Goal: Task Accomplishment & Management: Use online tool/utility

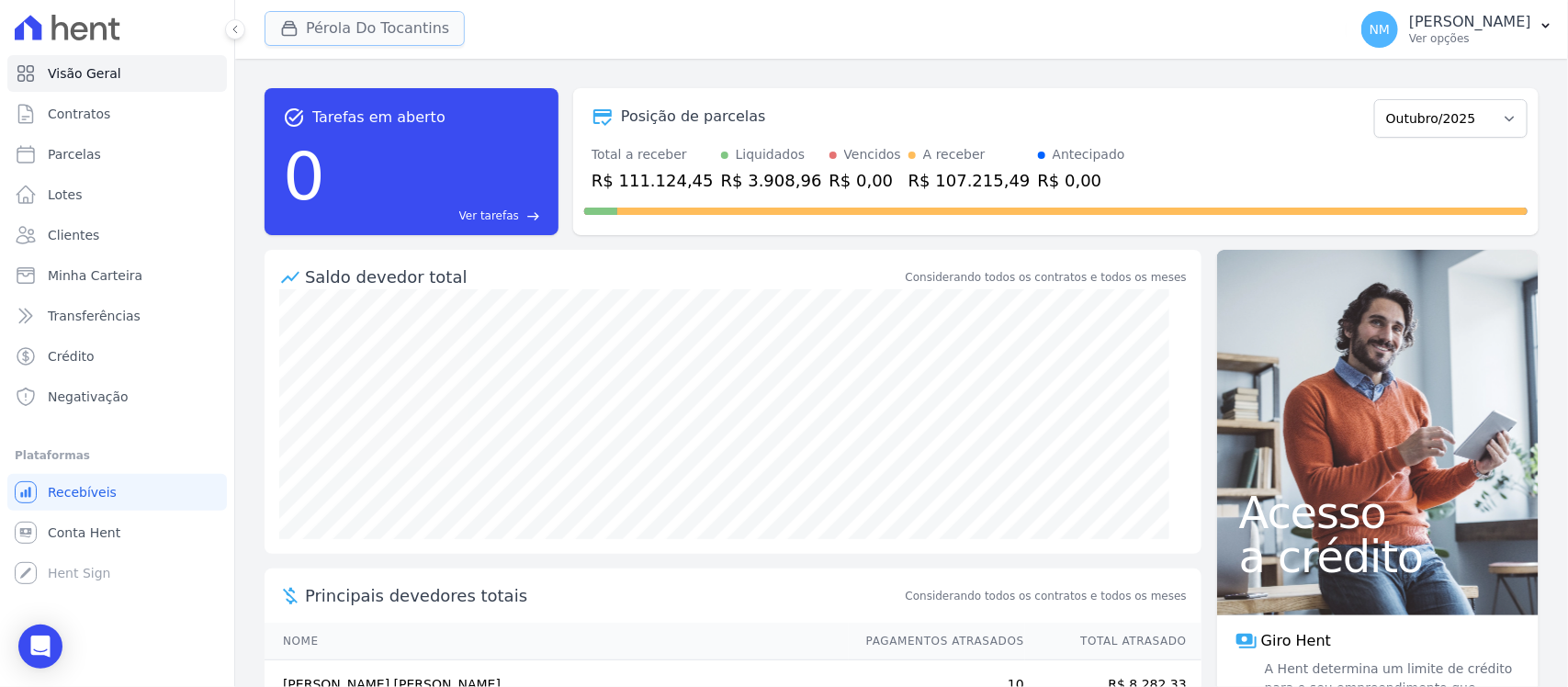
click at [337, 34] on button "Pérola Do Tocantins" at bounding box center [365, 29] width 200 height 35
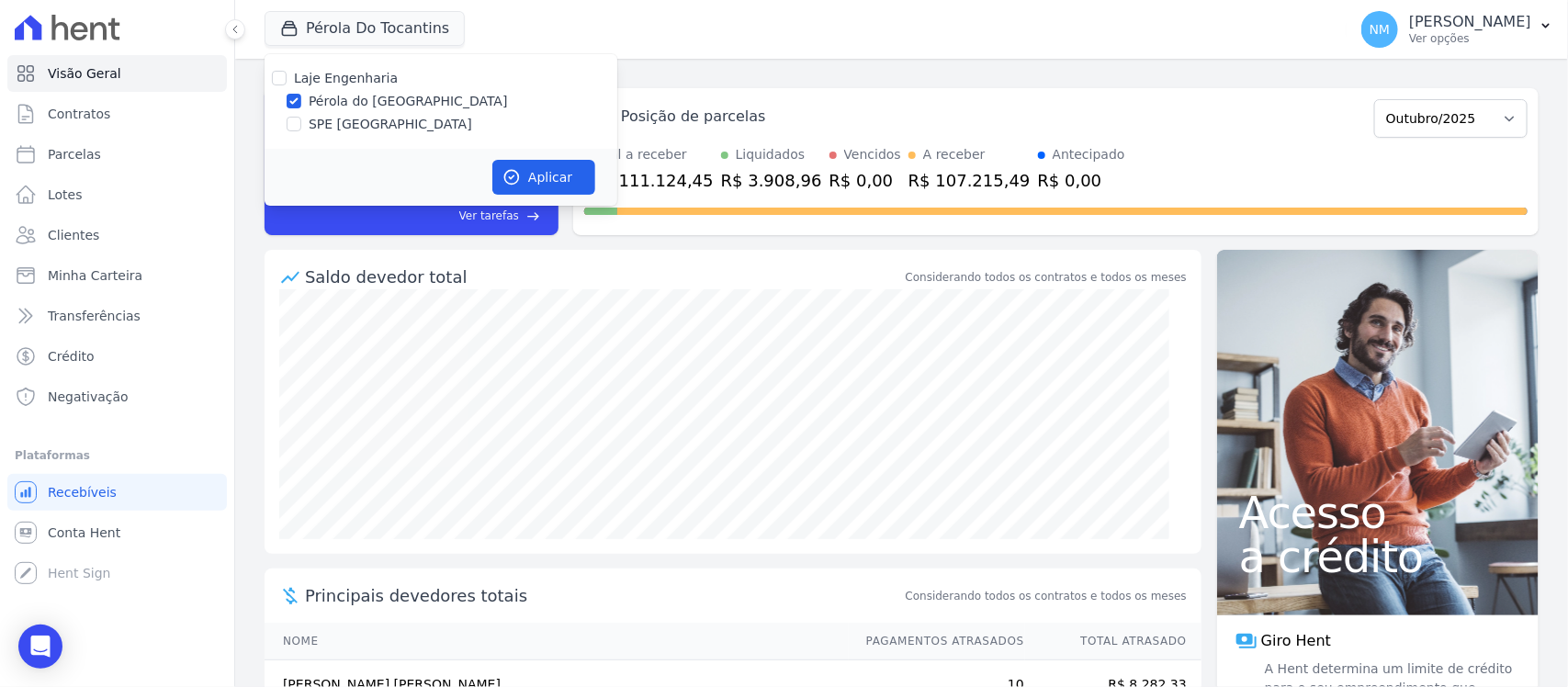
click at [341, 117] on label "SPE [GEOGRAPHIC_DATA]" at bounding box center [390, 124] width 164 height 19
click at [301, 117] on input "SPE [GEOGRAPHIC_DATA]" at bounding box center [295, 124] width 15 height 15
checkbox input "true"
click at [352, 94] on label "Pérola do [GEOGRAPHIC_DATA]" at bounding box center [408, 101] width 199 height 19
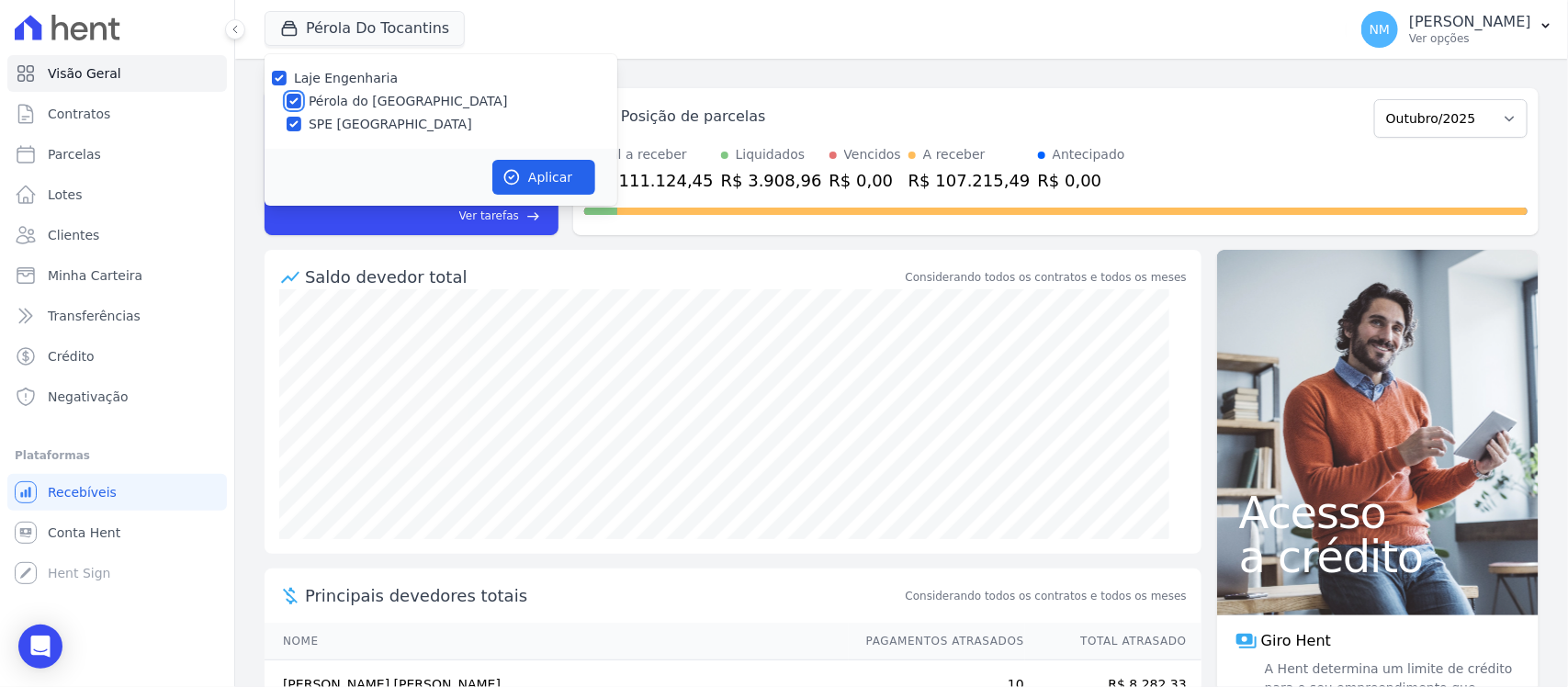
click at [301, 94] on input "Pérola do [GEOGRAPHIC_DATA]" at bounding box center [295, 101] width 15 height 15
checkbox input "false"
drag, startPoint x: 540, startPoint y: 181, endPoint x: 627, endPoint y: 193, distance: 87.8
click at [544, 180] on button "Aplicar" at bounding box center [544, 178] width 103 height 35
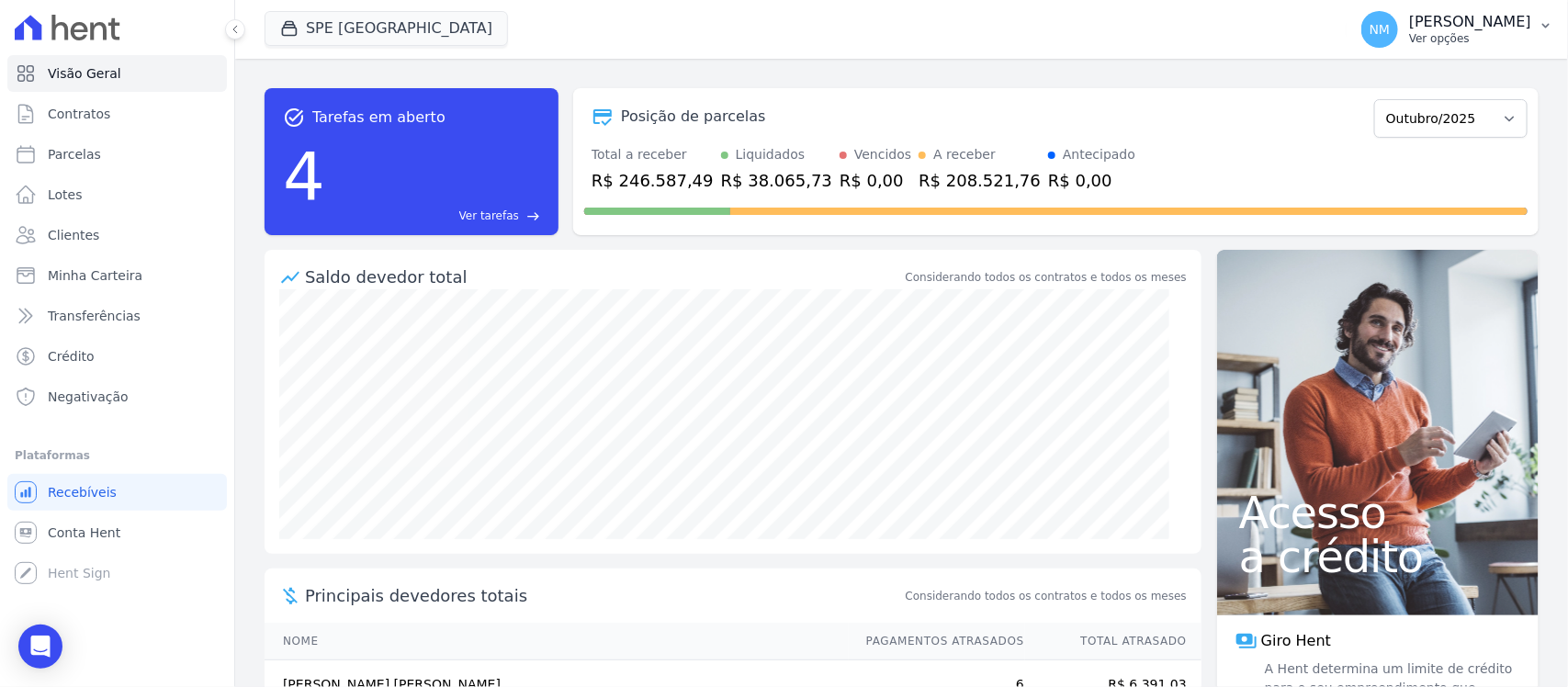
click at [1544, 30] on icon "button" at bounding box center [1547, 26] width 15 height 15
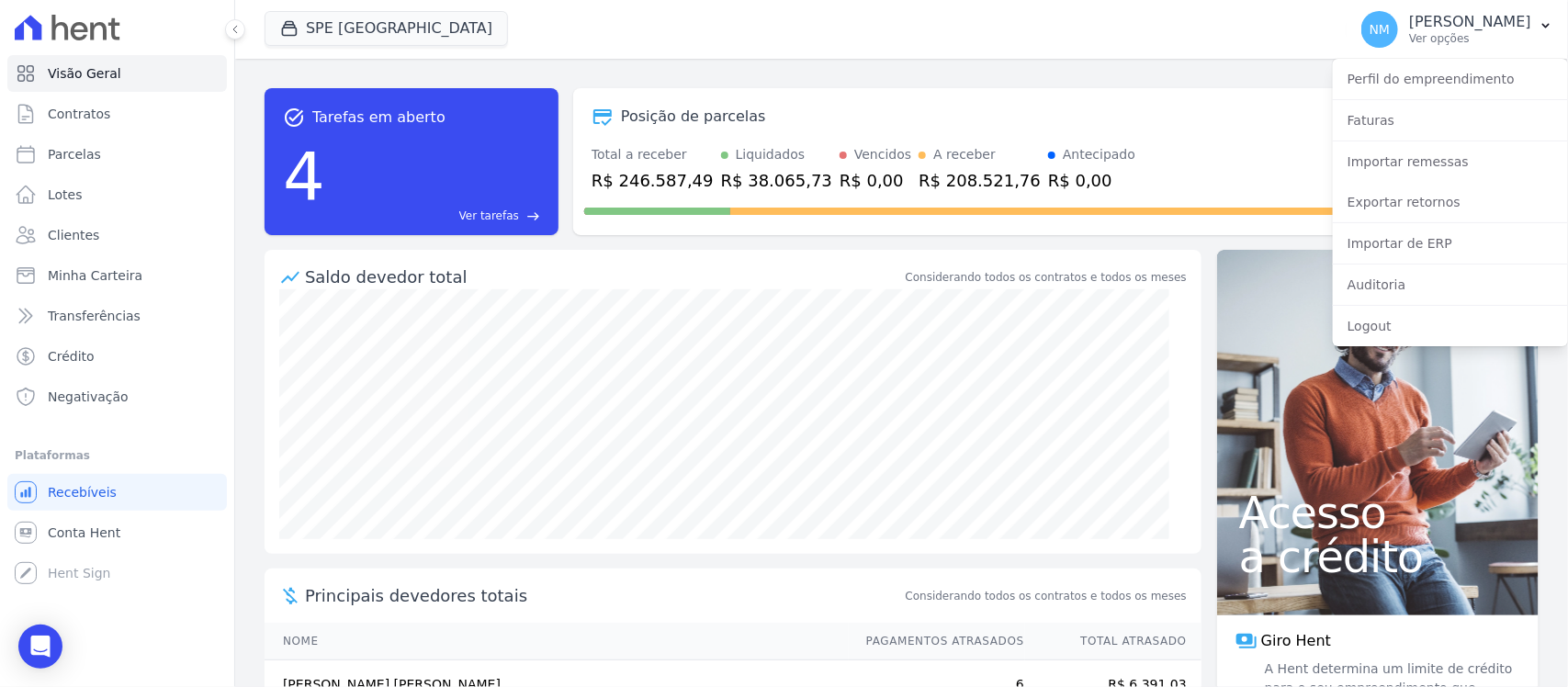
click at [909, 81] on div "task_alt Tarefas em aberto 4 Ver tarefas east Posição de parcelas Junho/2024 Ju…" at bounding box center [902, 161] width 1274 height 176
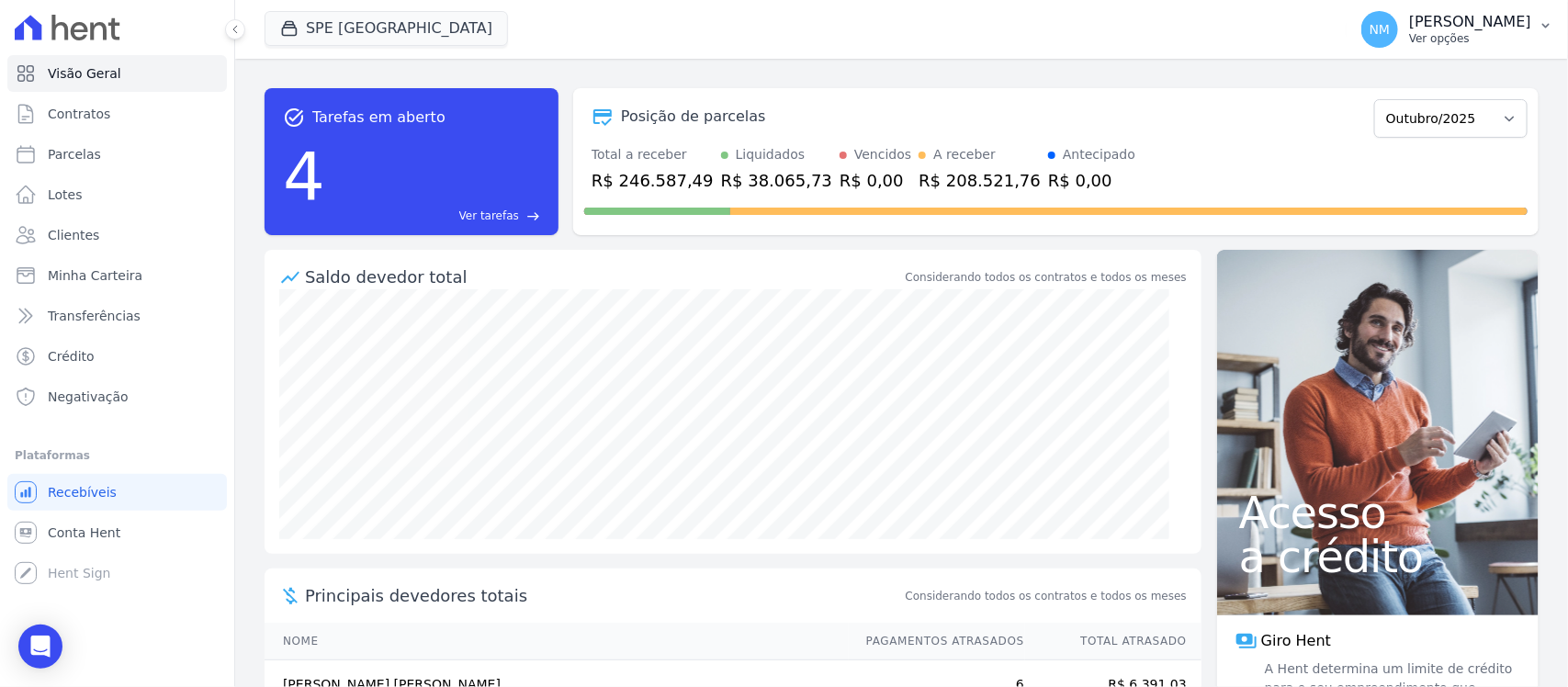
click at [1524, 33] on p "Ver opções" at bounding box center [1471, 39] width 122 height 15
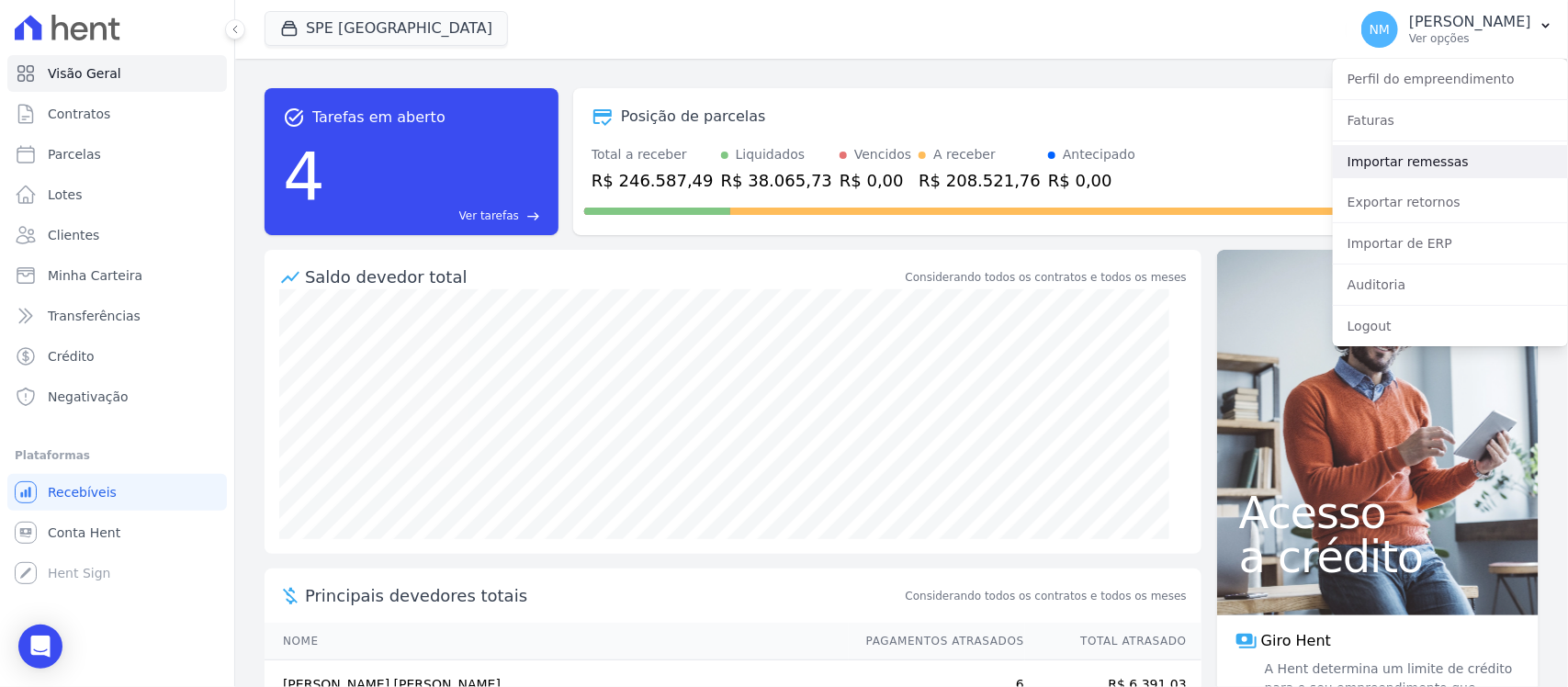
click at [1440, 166] on link "Importar remessas" at bounding box center [1451, 162] width 235 height 33
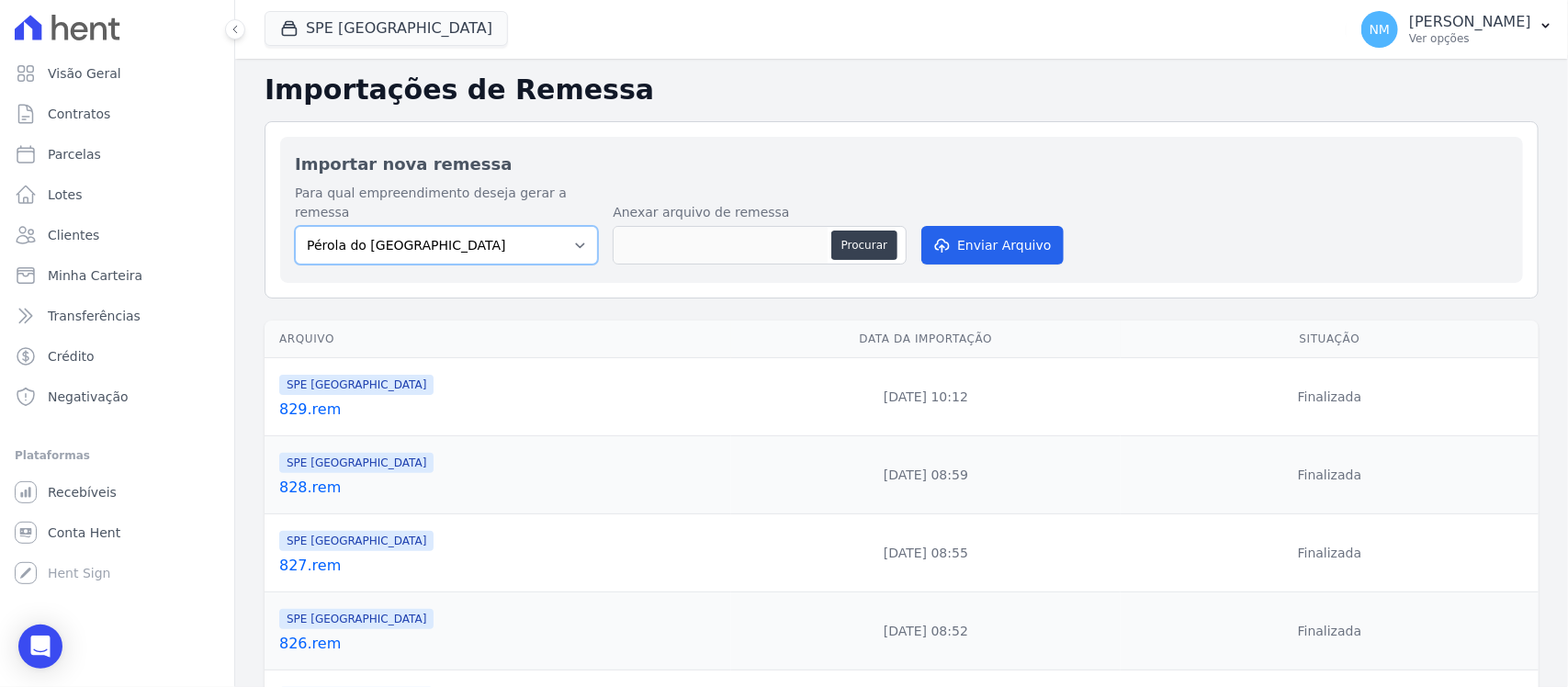
click at [558, 226] on select "Pérola do Tocantins SPE Montenegro" at bounding box center [445, 245] width 303 height 39
select select "168bdd06-a3dd-4988-b5a9-b0a7c7bf8968"
click at [295, 226] on select "Pérola do Tocantins SPE Montenegro" at bounding box center [445, 245] width 303 height 39
click at [843, 231] on button "Procurar" at bounding box center [864, 245] width 66 height 30
type input "830.rem"
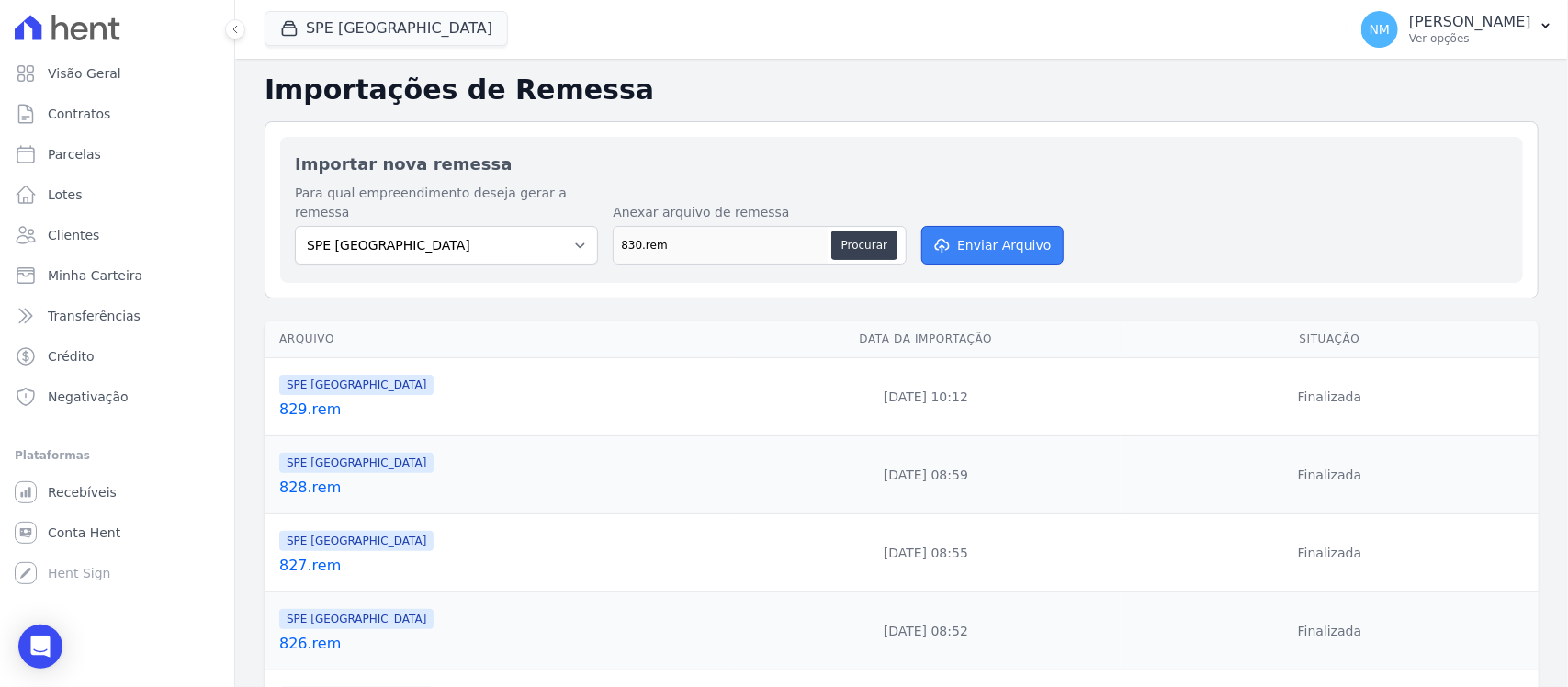
click at [997, 226] on button "Enviar Arquivo" at bounding box center [992, 245] width 142 height 39
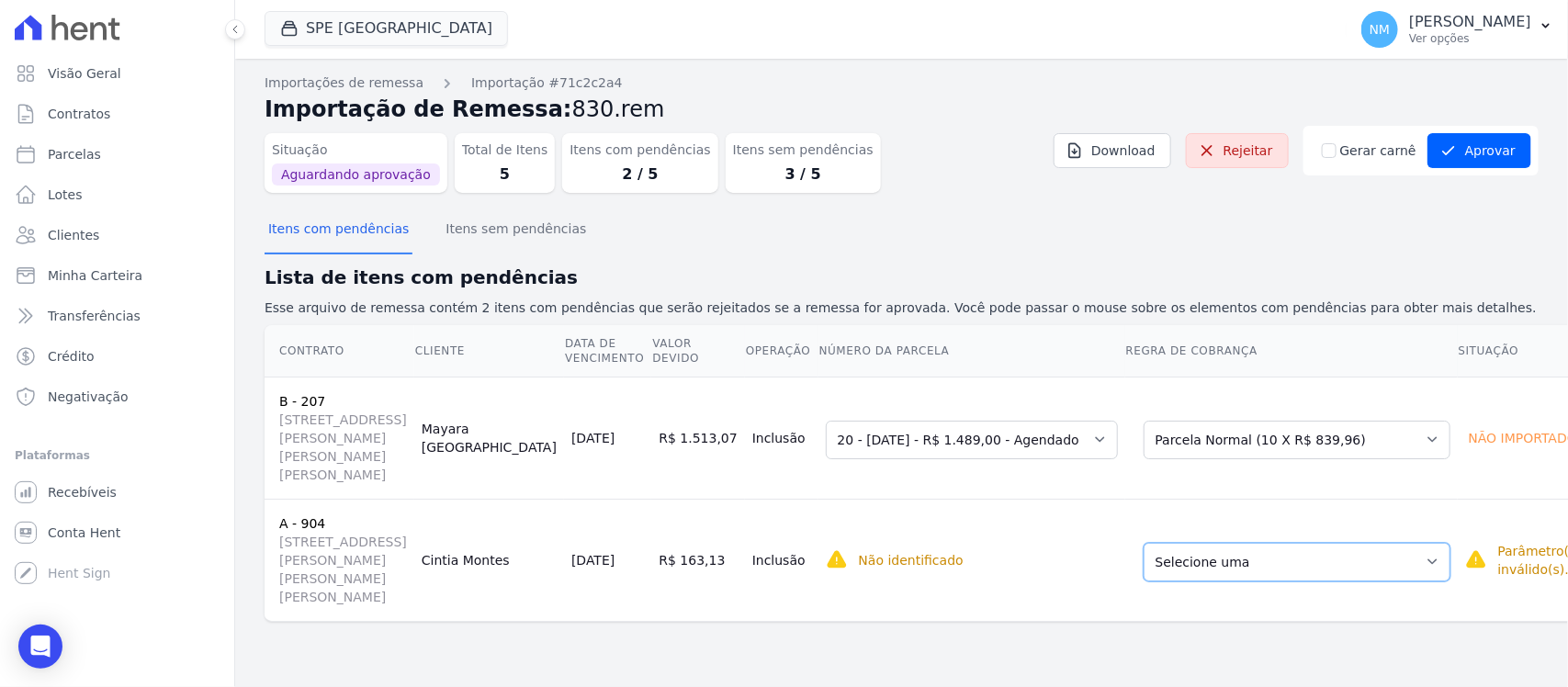
click at [1367, 543] on select "Selecione uma Nova Parcela Avulsa Parcela Avulsa Existente Sinal (1 X R$ 100.00…" at bounding box center [1297, 562] width 307 height 39
click at [1404, 439] on select "Selecione uma Nova Parcela Avulsa Parcela Avulsa Existente Financiamento CEF (1…" at bounding box center [1297, 440] width 307 height 39
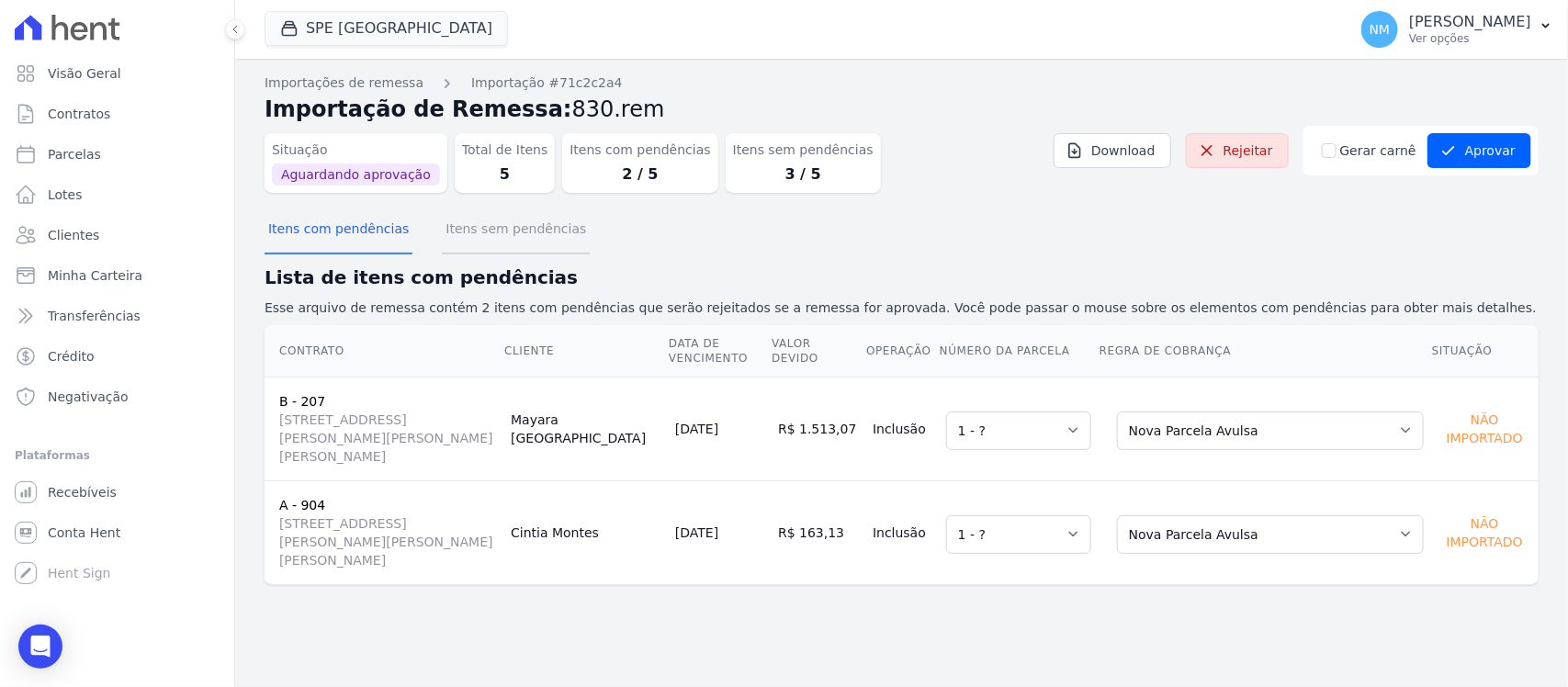
click at [495, 231] on button "Itens sem pendências" at bounding box center [516, 231] width 148 height 48
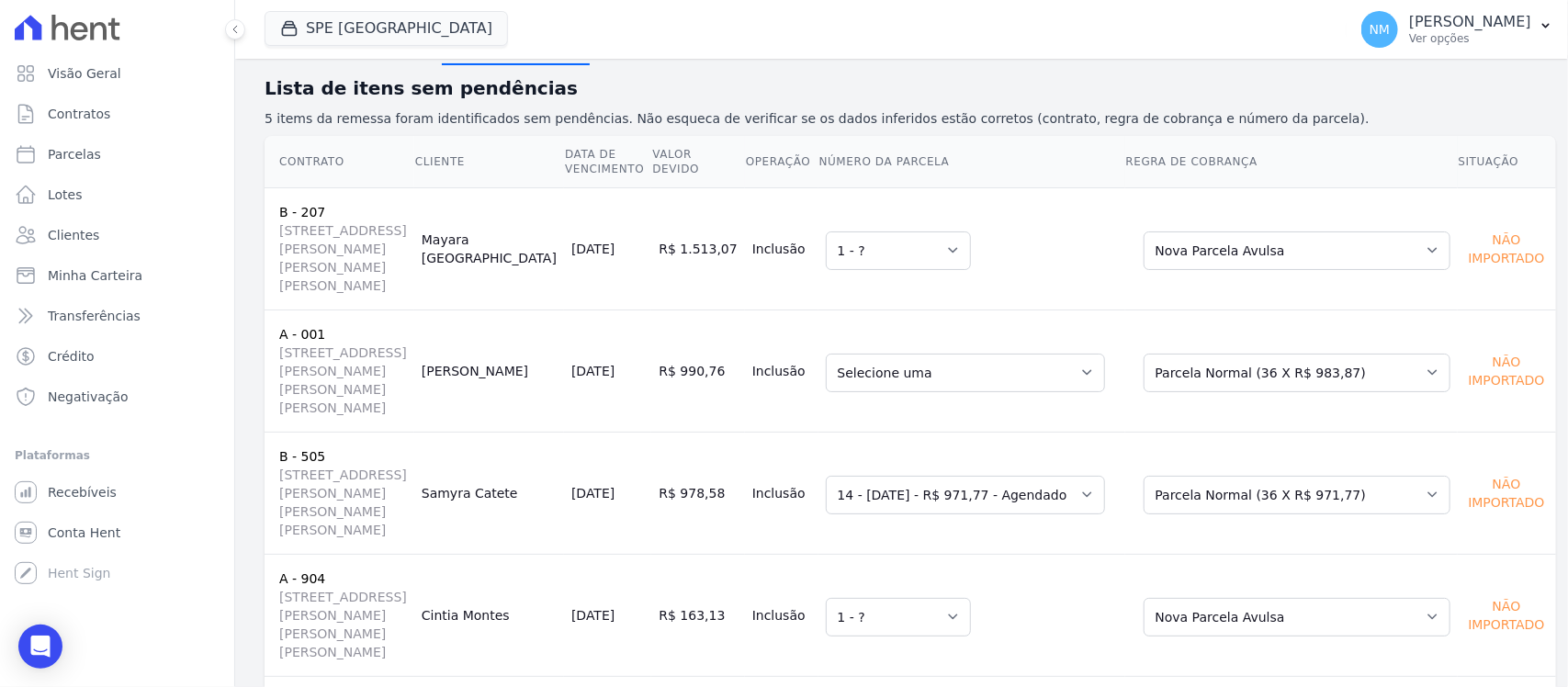
scroll to position [230, 0]
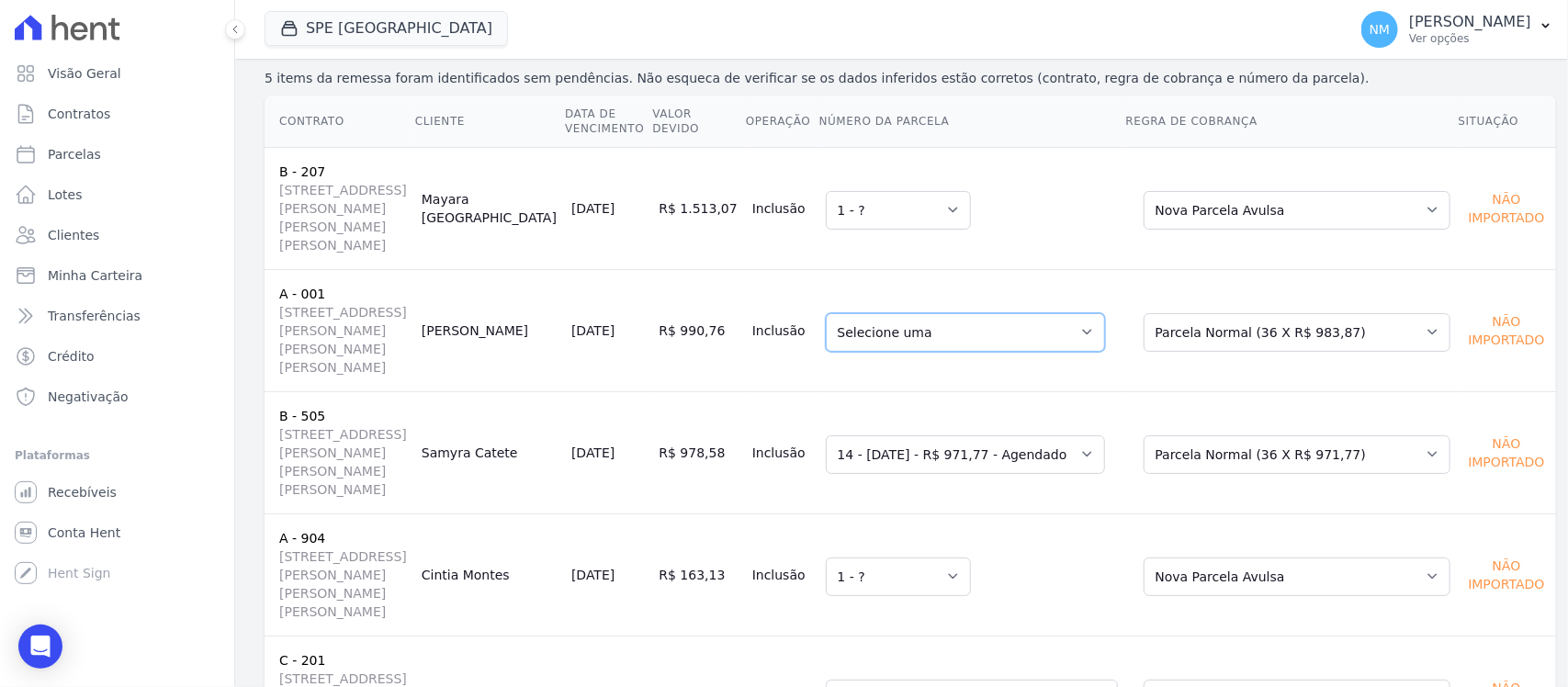
click at [1086, 313] on select "Selecione uma 42 - 09/05/2025 - R$ 957,46 - Agendado 42 - 09/05/2025 - R$ 957,4…" at bounding box center [966, 332] width 280 height 39
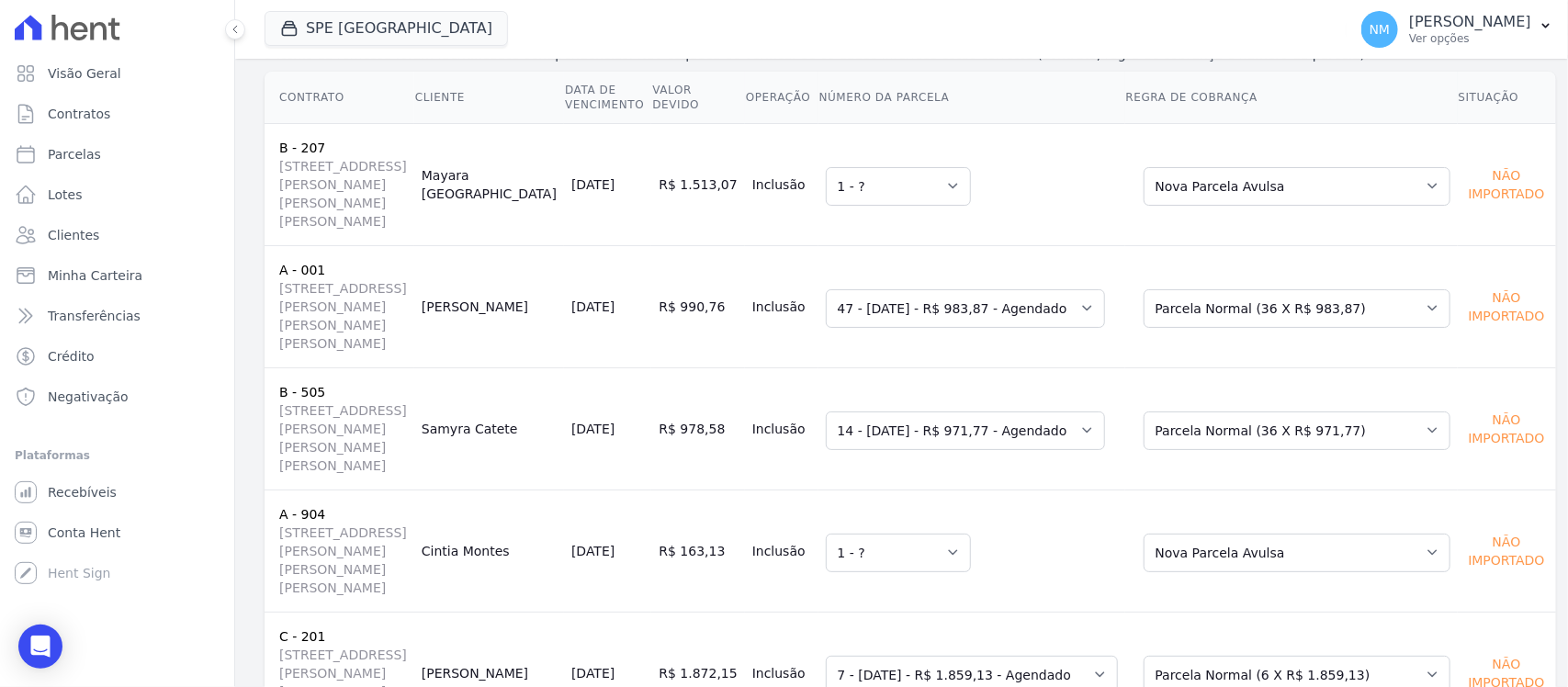
scroll to position [0, 0]
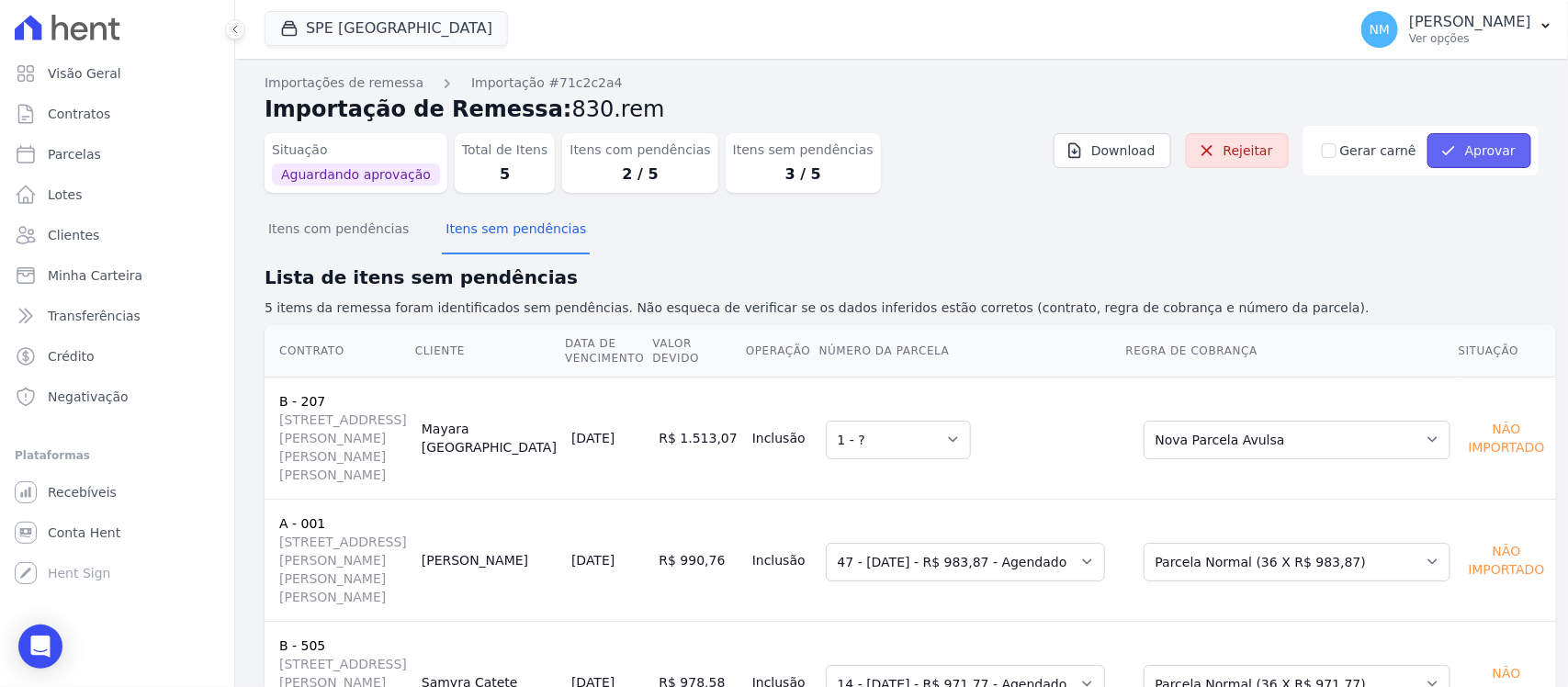
click at [1468, 147] on button "Aprovar" at bounding box center [1480, 151] width 104 height 35
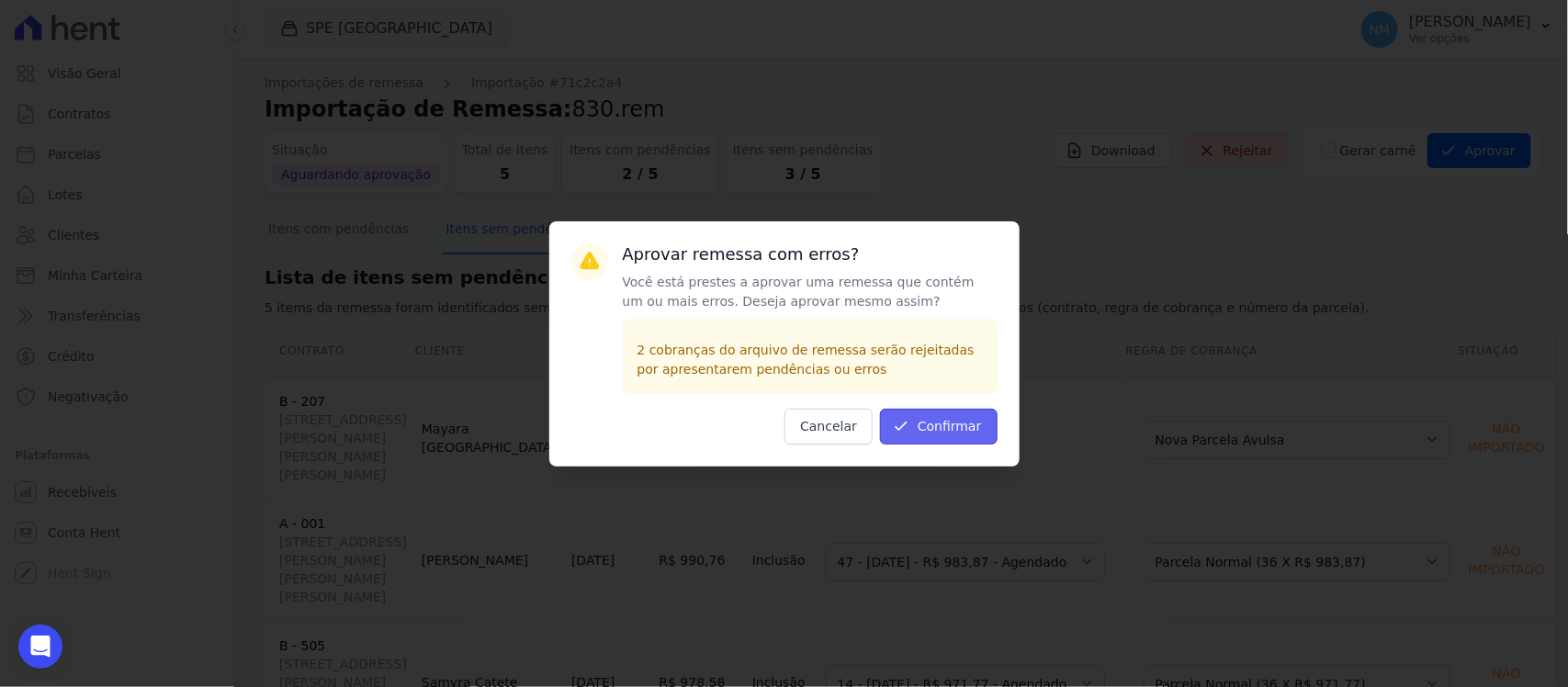
click at [976, 418] on button "Confirmar" at bounding box center [938, 426] width 118 height 36
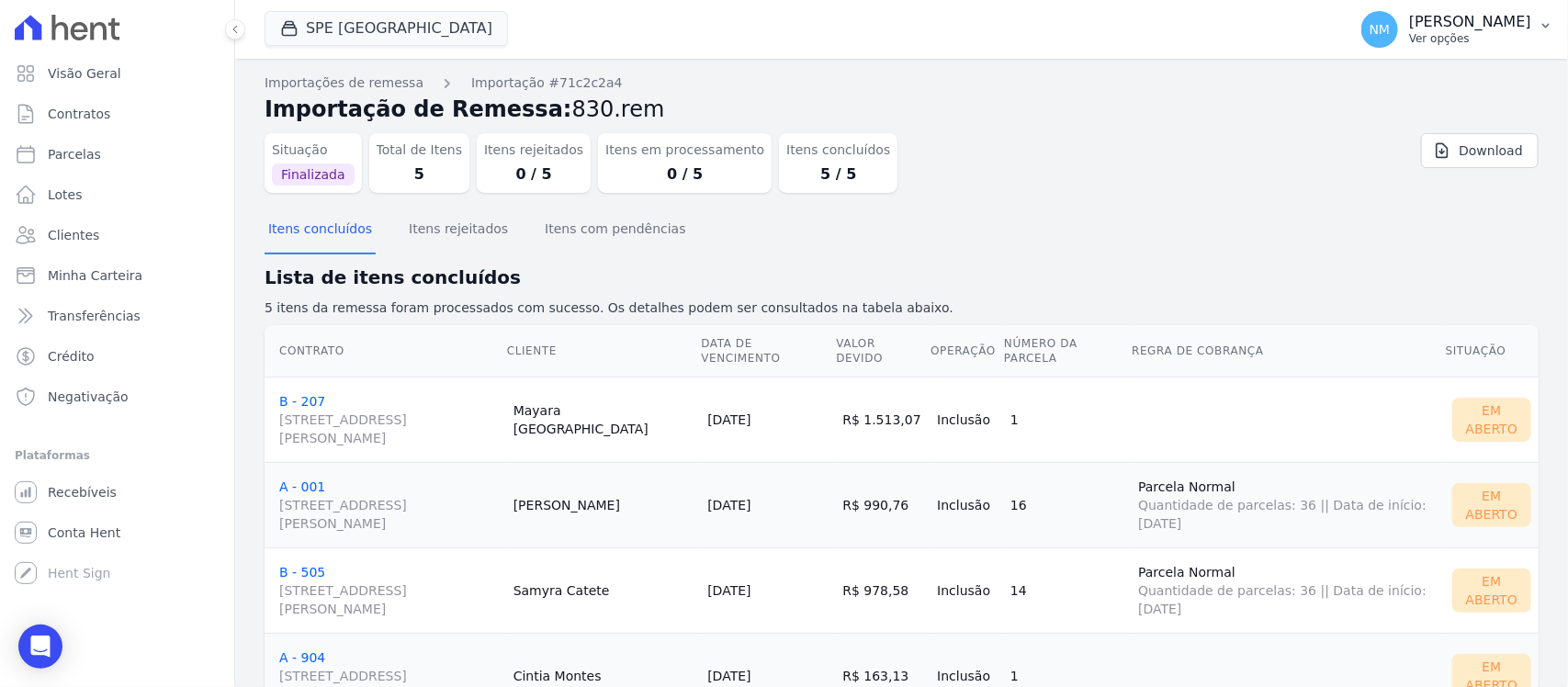
click at [1544, 33] on button "NM Nilda Moura Ver opções" at bounding box center [1457, 30] width 221 height 52
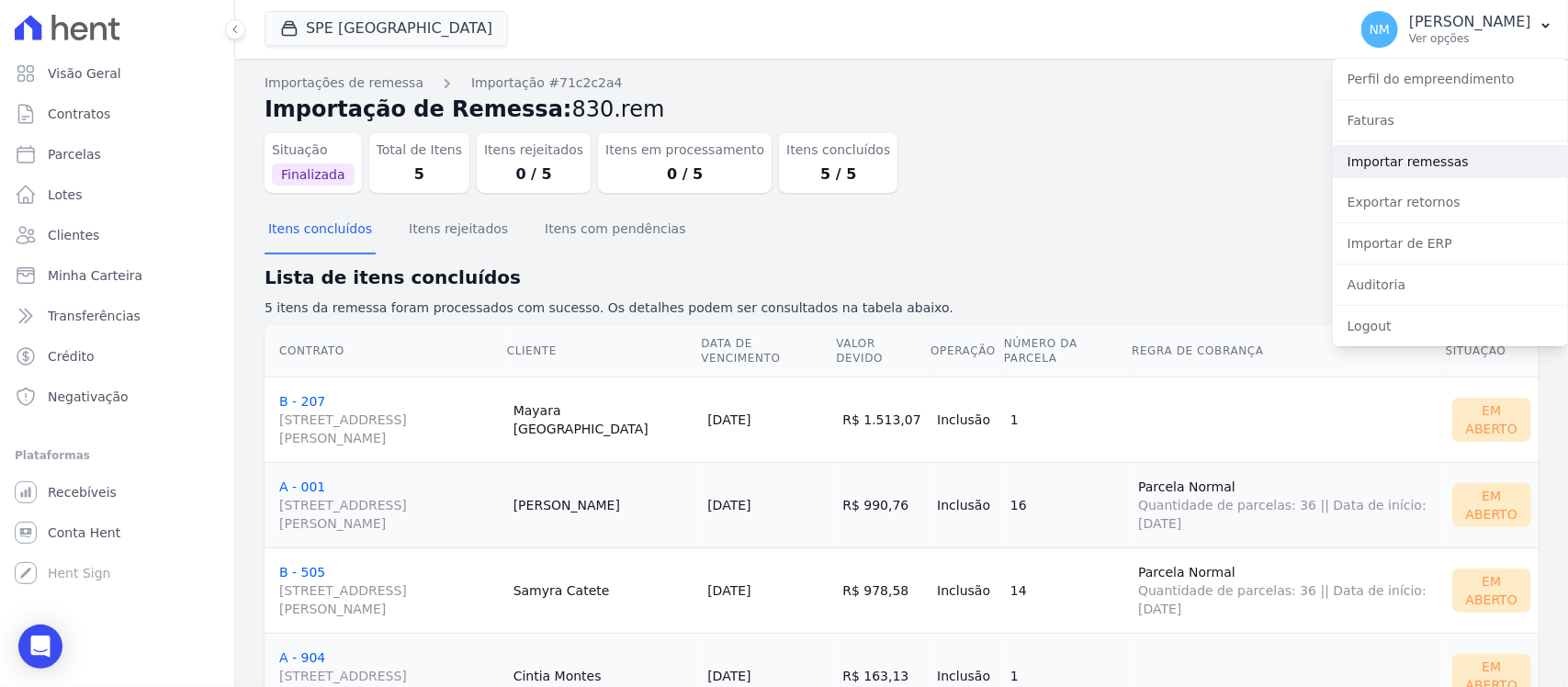
click at [1407, 166] on link "Importar remessas" at bounding box center [1451, 162] width 235 height 33
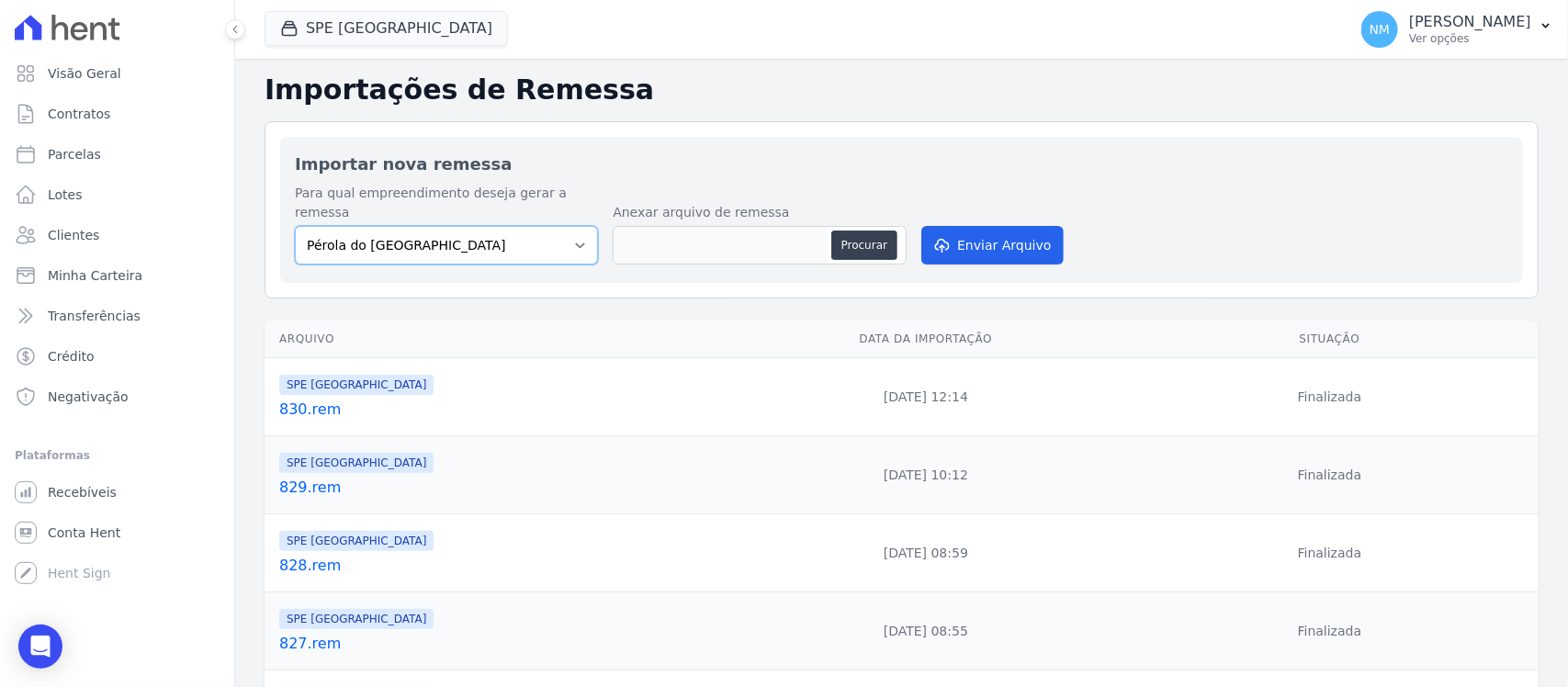
click at [566, 226] on select "Pérola do Tocantins SPE Montenegro" at bounding box center [445, 245] width 303 height 39
select select "168bdd06-a3dd-4988-b5a9-b0a7c7bf8968"
click at [295, 226] on select "Pérola do Tocantins SPE Montenegro" at bounding box center [445, 245] width 303 height 39
click at [834, 231] on button "Procurar" at bounding box center [864, 245] width 66 height 30
type input "831.rem"
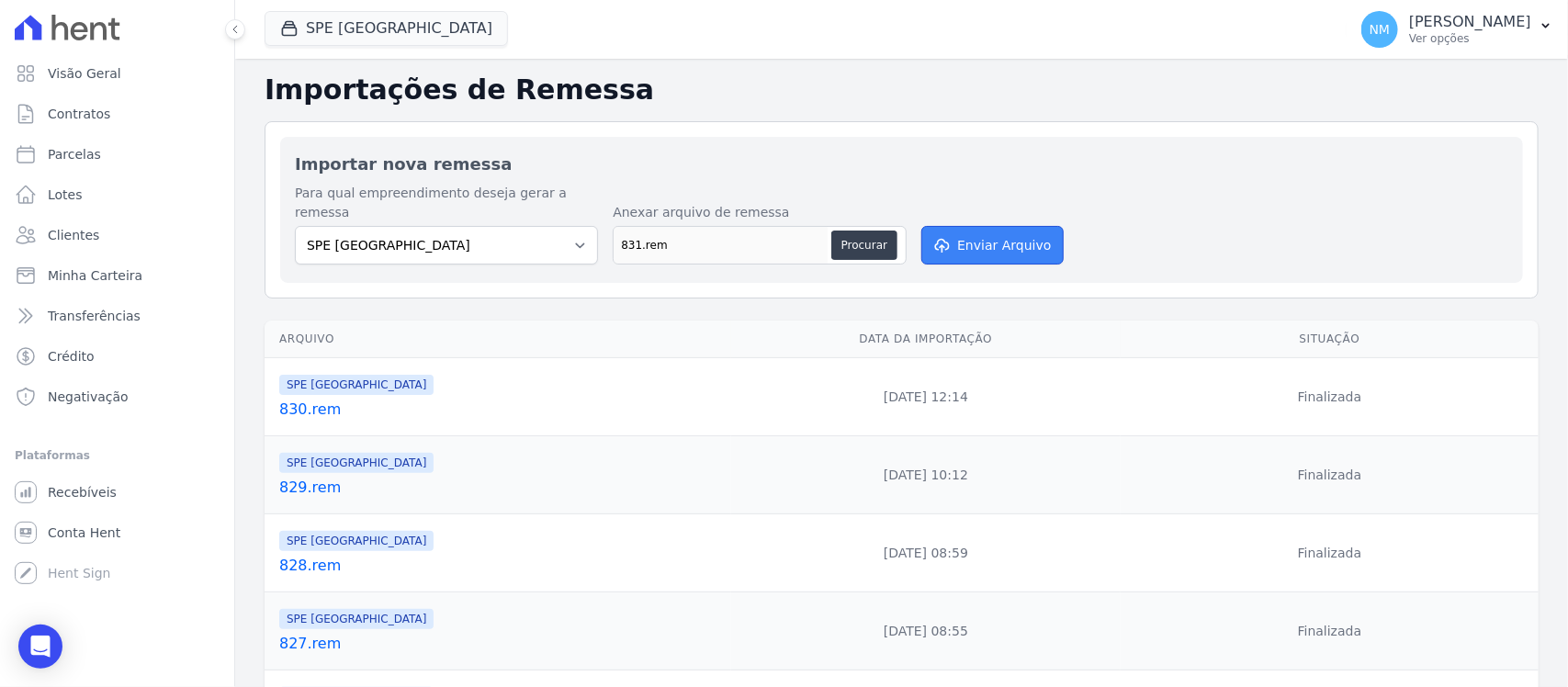
click at [999, 237] on button "Enviar Arquivo" at bounding box center [992, 245] width 142 height 39
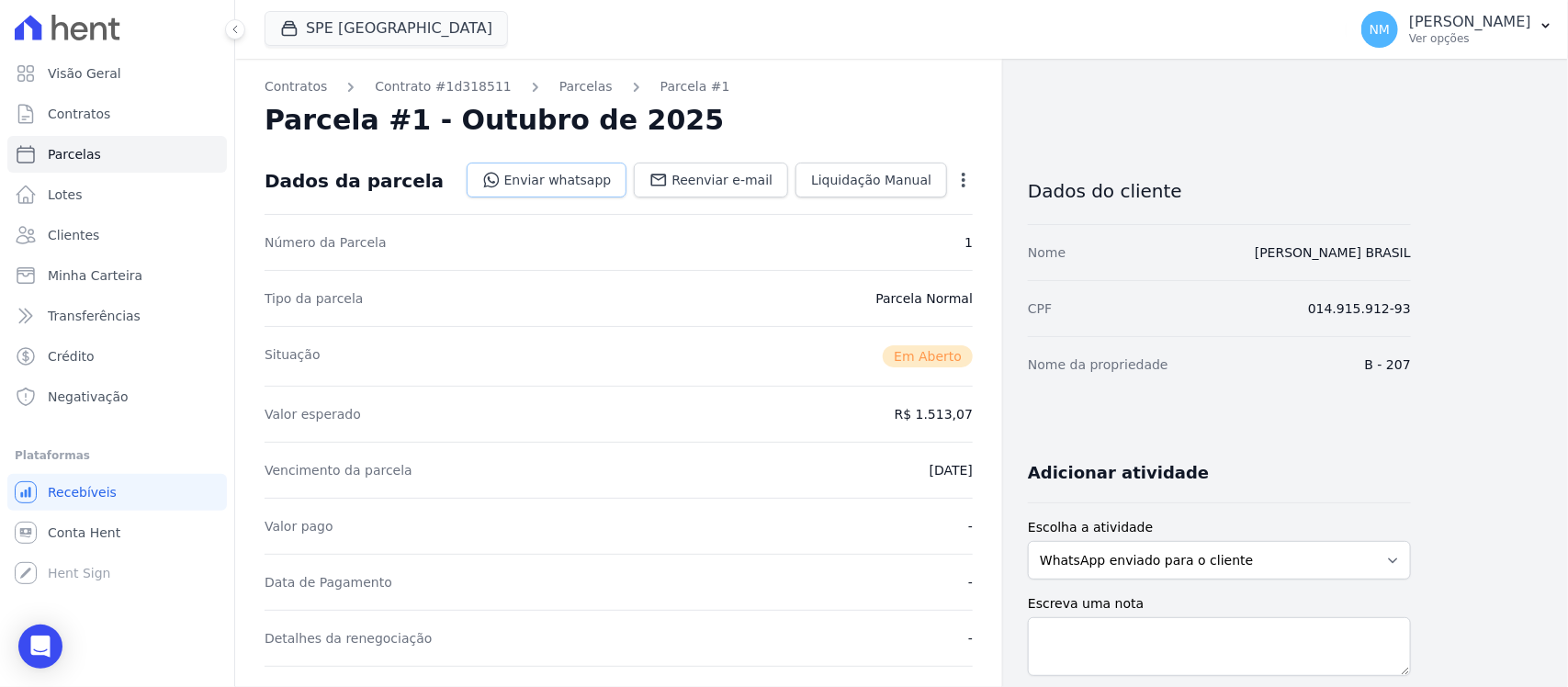
click at [582, 177] on link "Enviar whatsapp" at bounding box center [547, 181] width 161 height 35
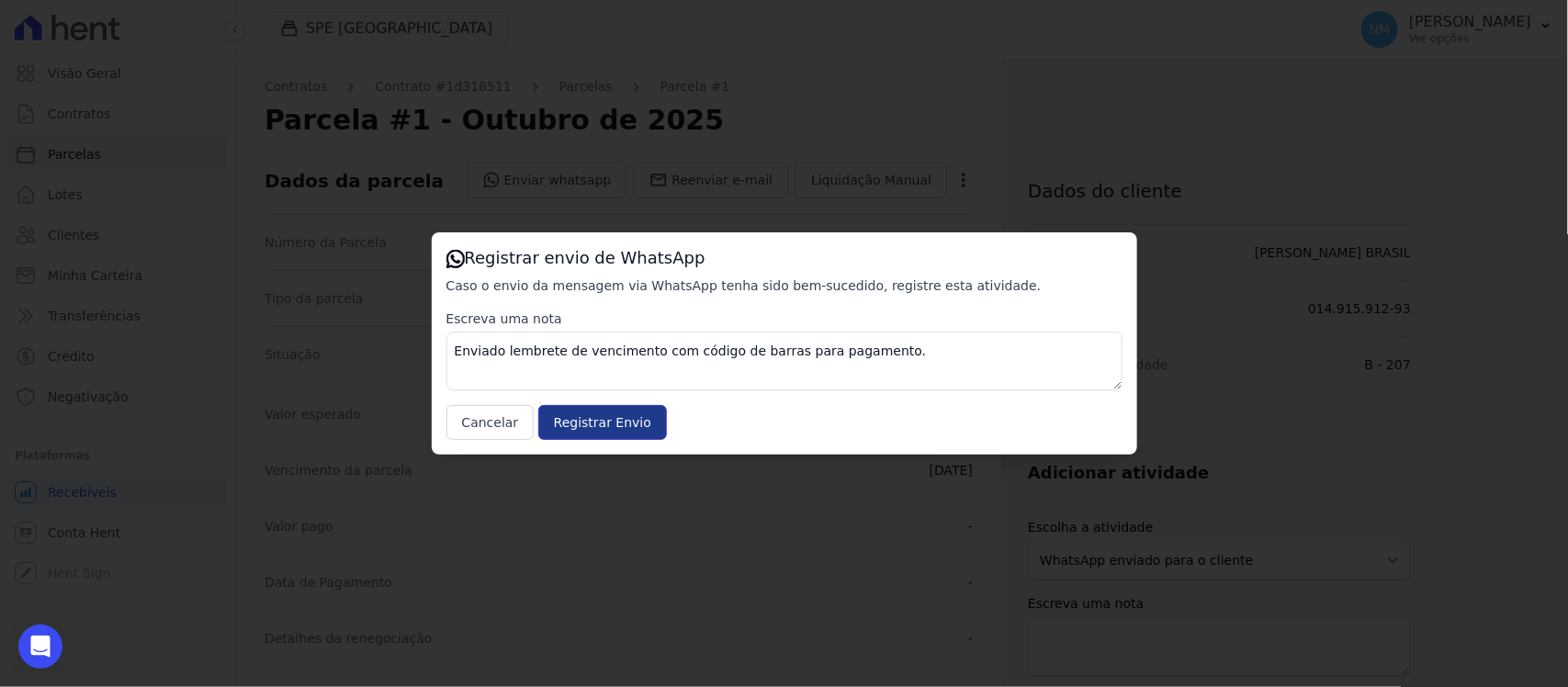
click at [631, 414] on input "Registrar Envio" at bounding box center [602, 423] width 129 height 35
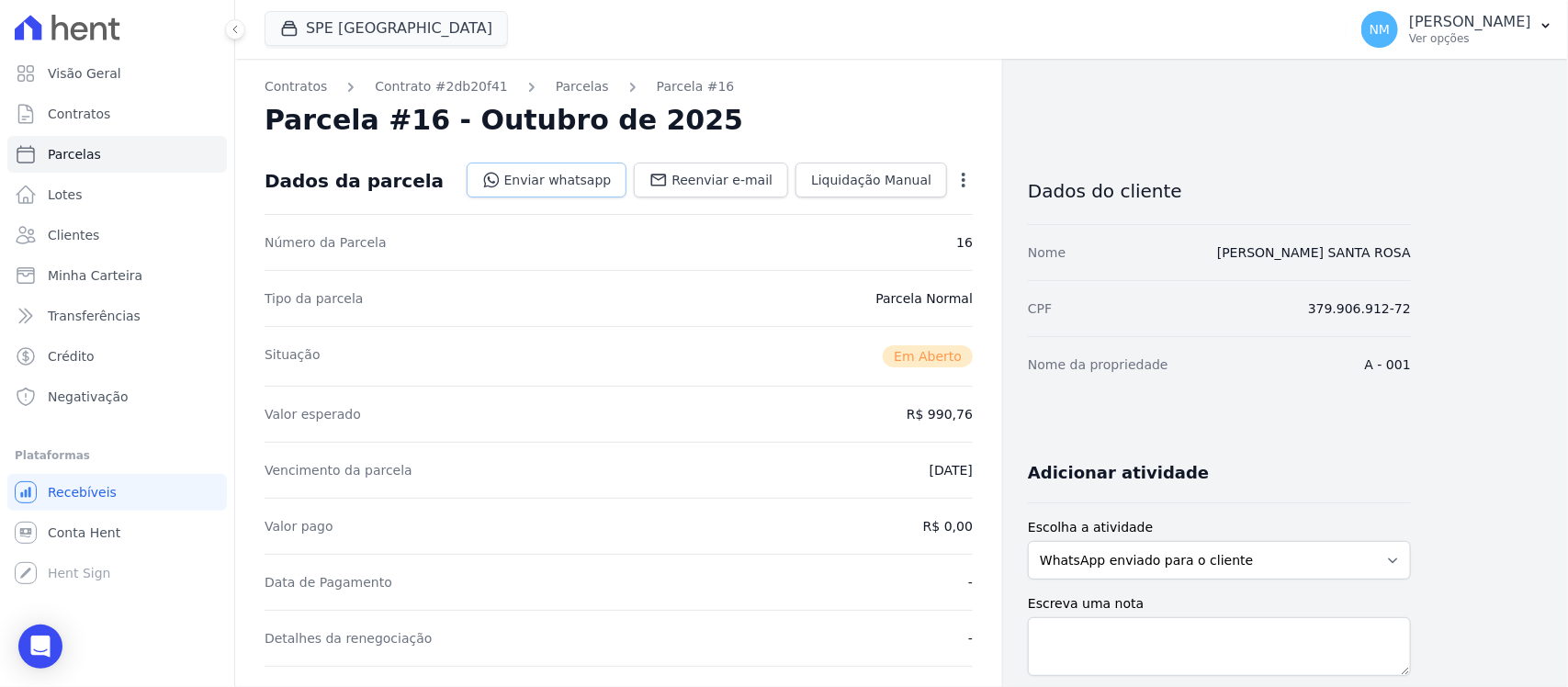
click at [545, 179] on link "Enviar whatsapp" at bounding box center [547, 181] width 161 height 35
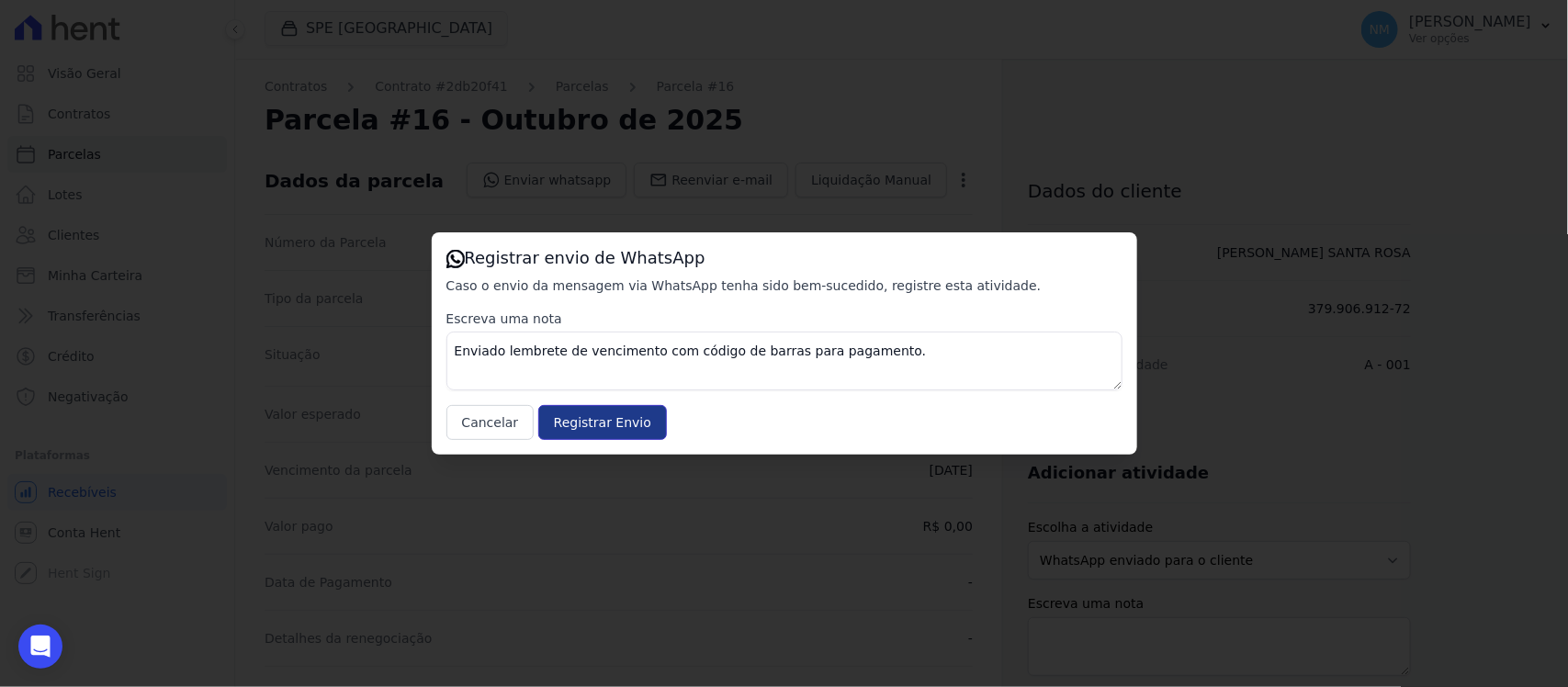
drag, startPoint x: 632, startPoint y: 418, endPoint x: 638, endPoint y: 410, distance: 10.0
click at [632, 415] on input "Registrar Envio" at bounding box center [602, 423] width 129 height 35
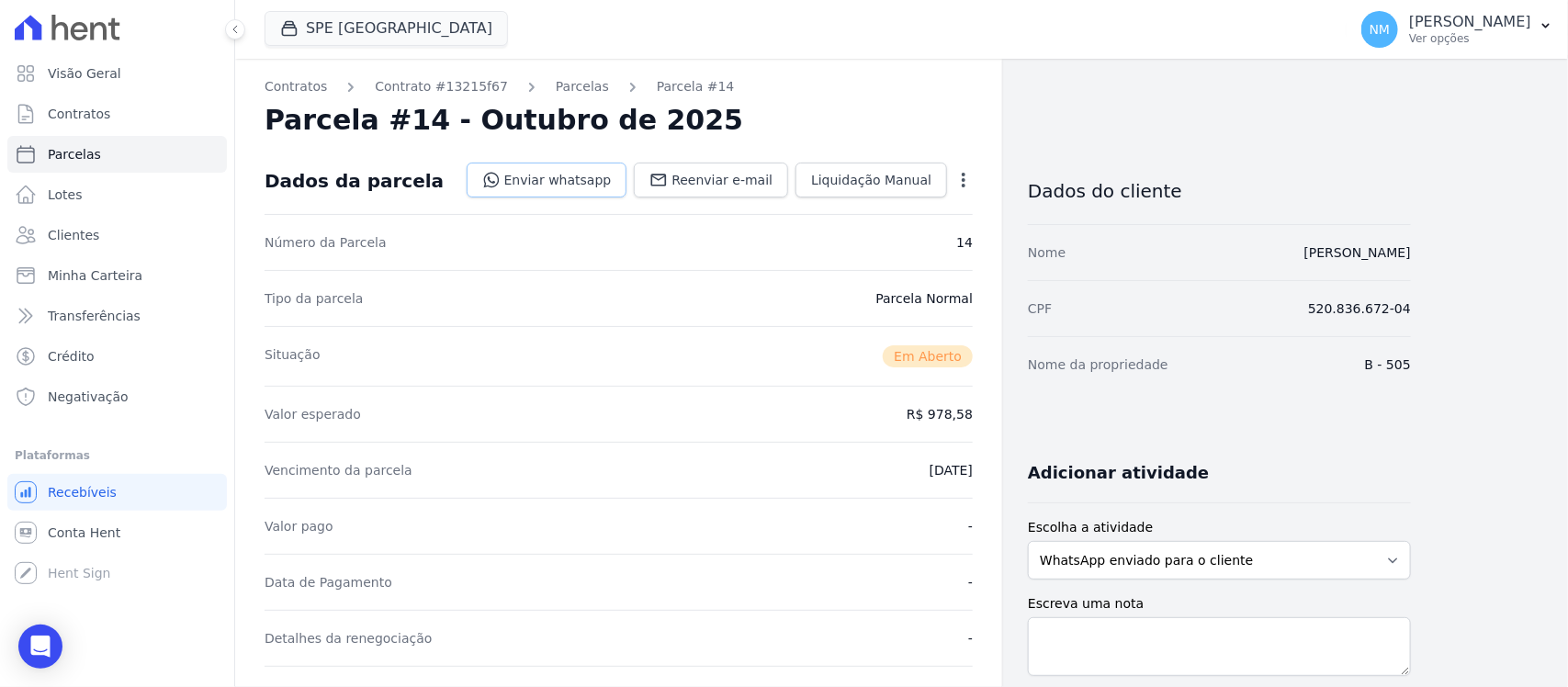
click at [575, 181] on link "Enviar whatsapp" at bounding box center [547, 181] width 161 height 35
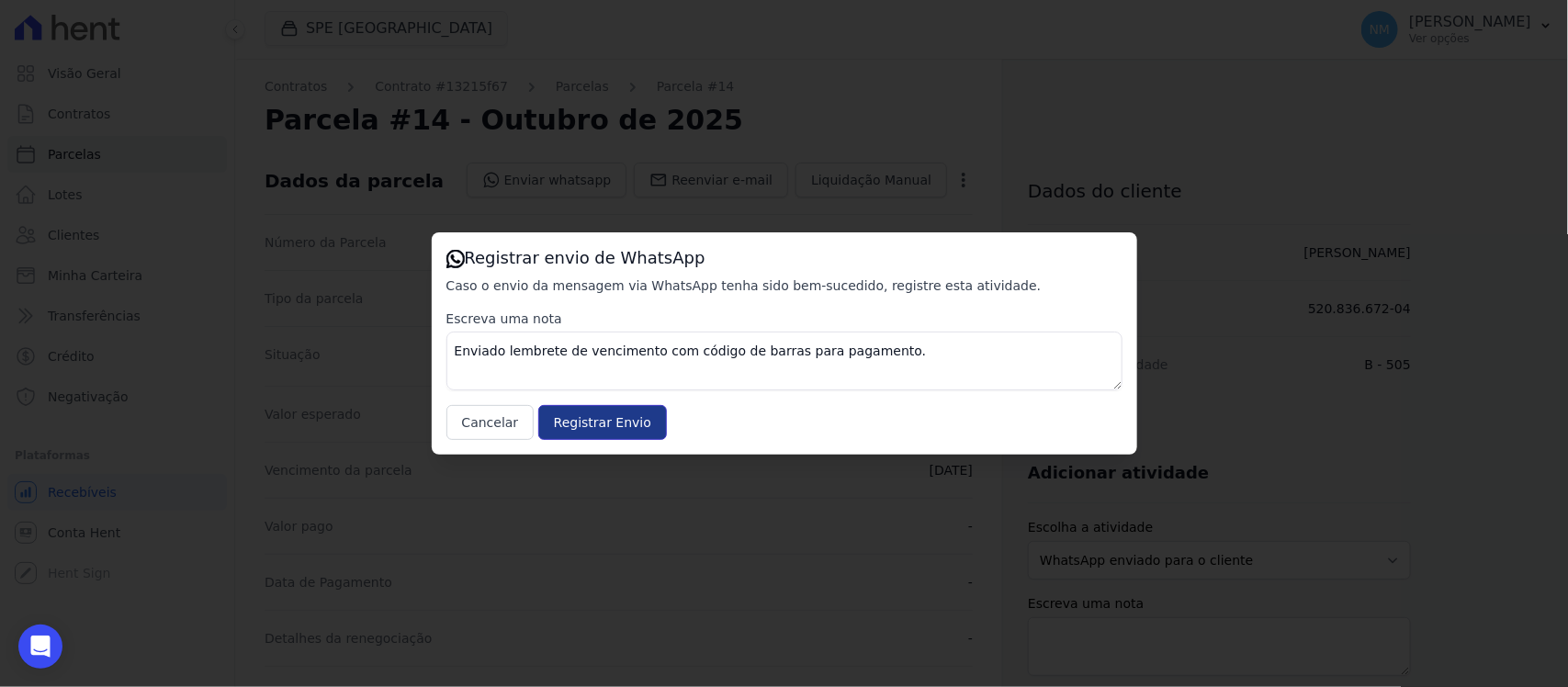
click at [614, 425] on input "Registrar Envio" at bounding box center [602, 423] width 129 height 35
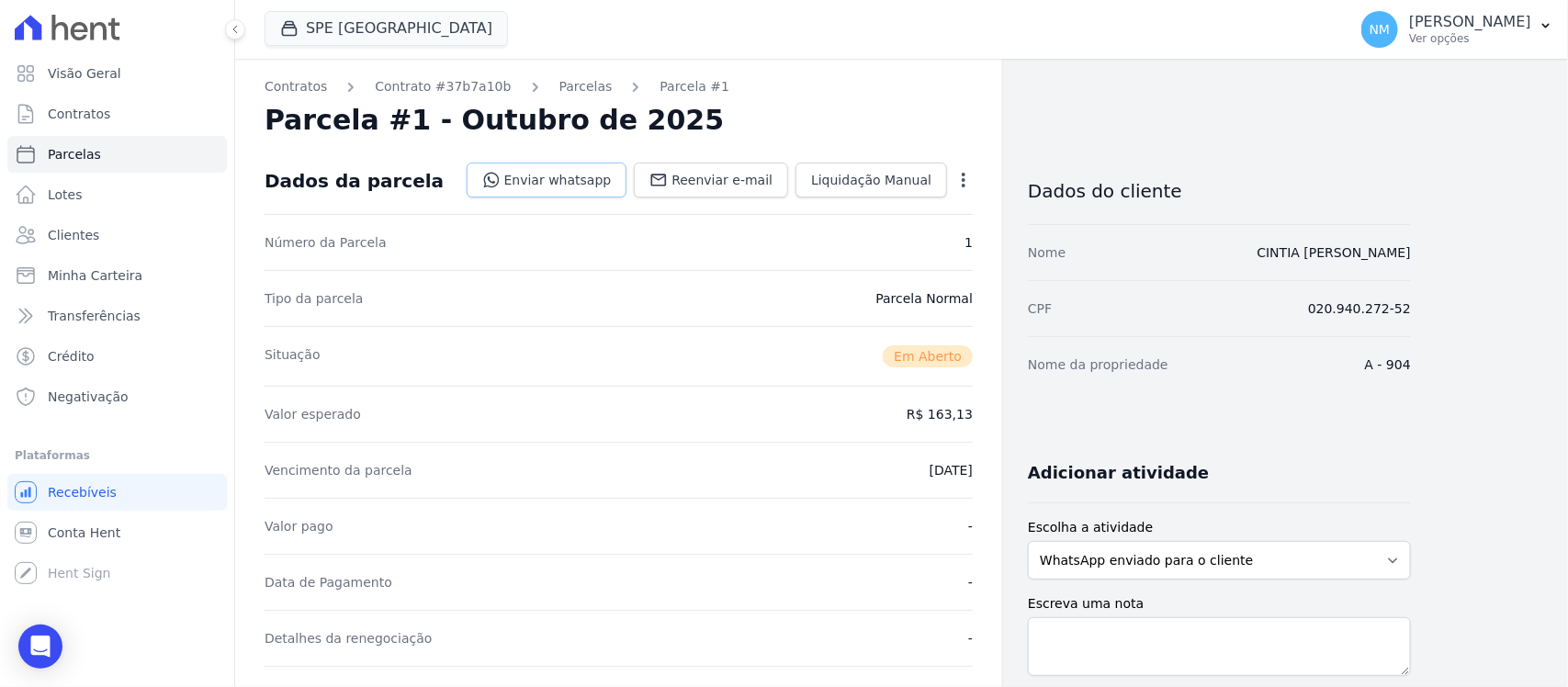
click at [582, 181] on link "Enviar whatsapp" at bounding box center [547, 181] width 161 height 35
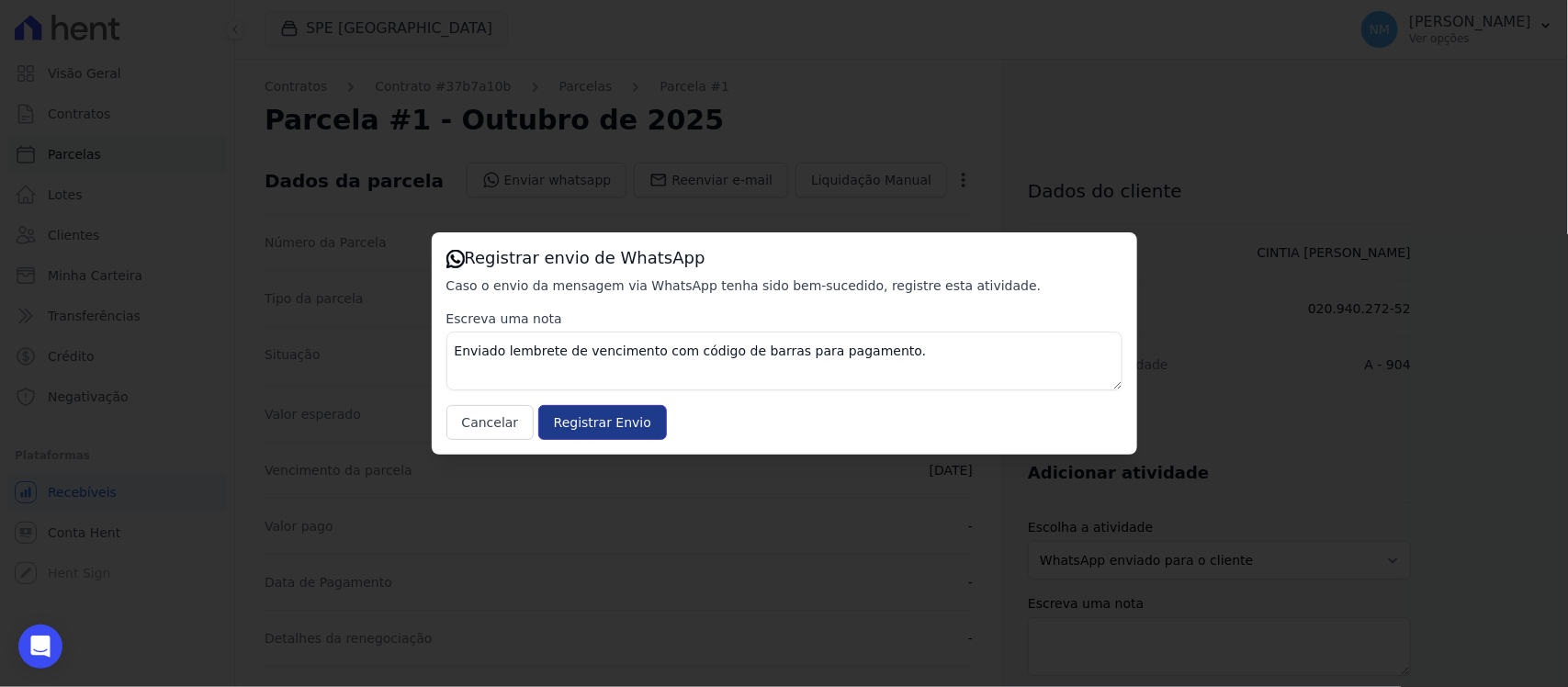
drag, startPoint x: 604, startPoint y: 424, endPoint x: 726, endPoint y: 415, distance: 122.3
click at [607, 424] on input "Registrar Envio" at bounding box center [602, 423] width 129 height 35
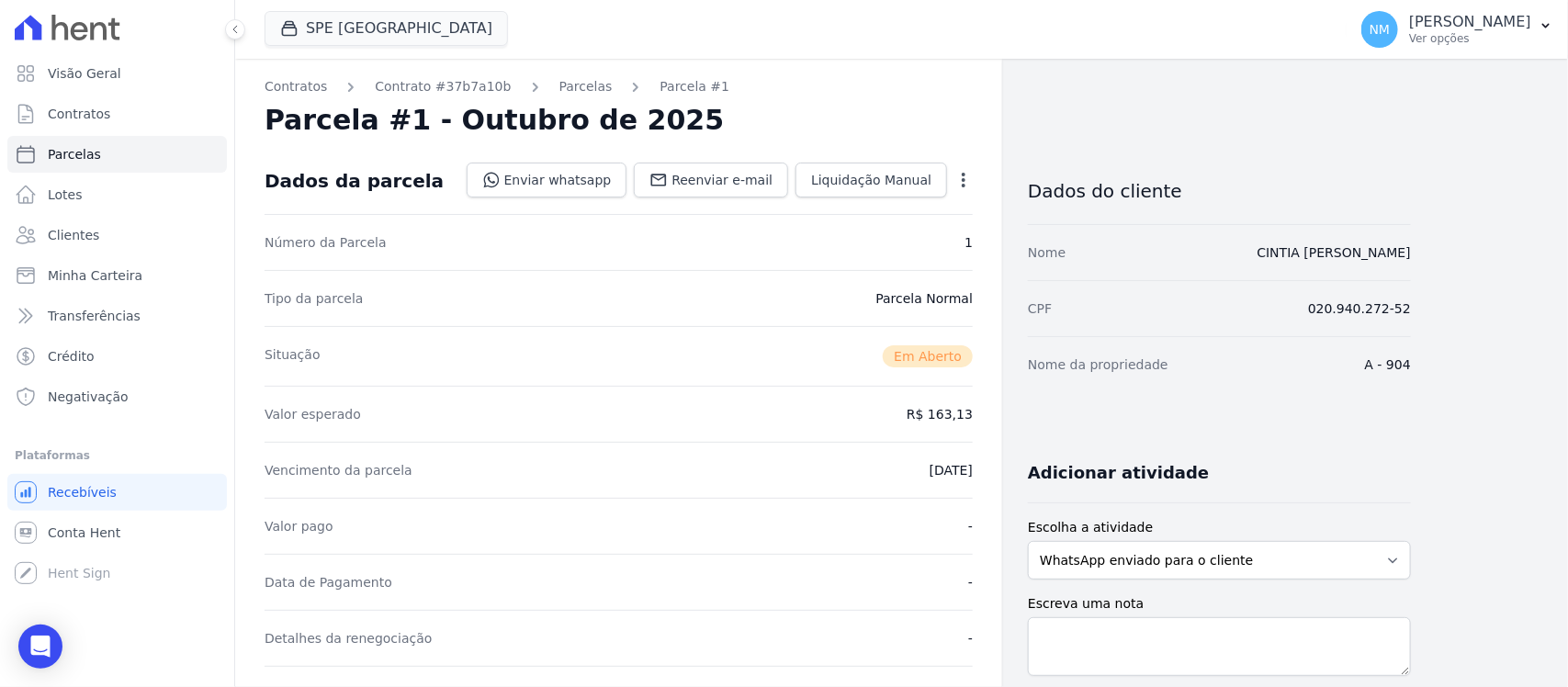
click at [956, 180] on icon "button" at bounding box center [964, 181] width 19 height 19
click at [860, 239] on link "Cancelar Cobrança" at bounding box center [884, 238] width 162 height 33
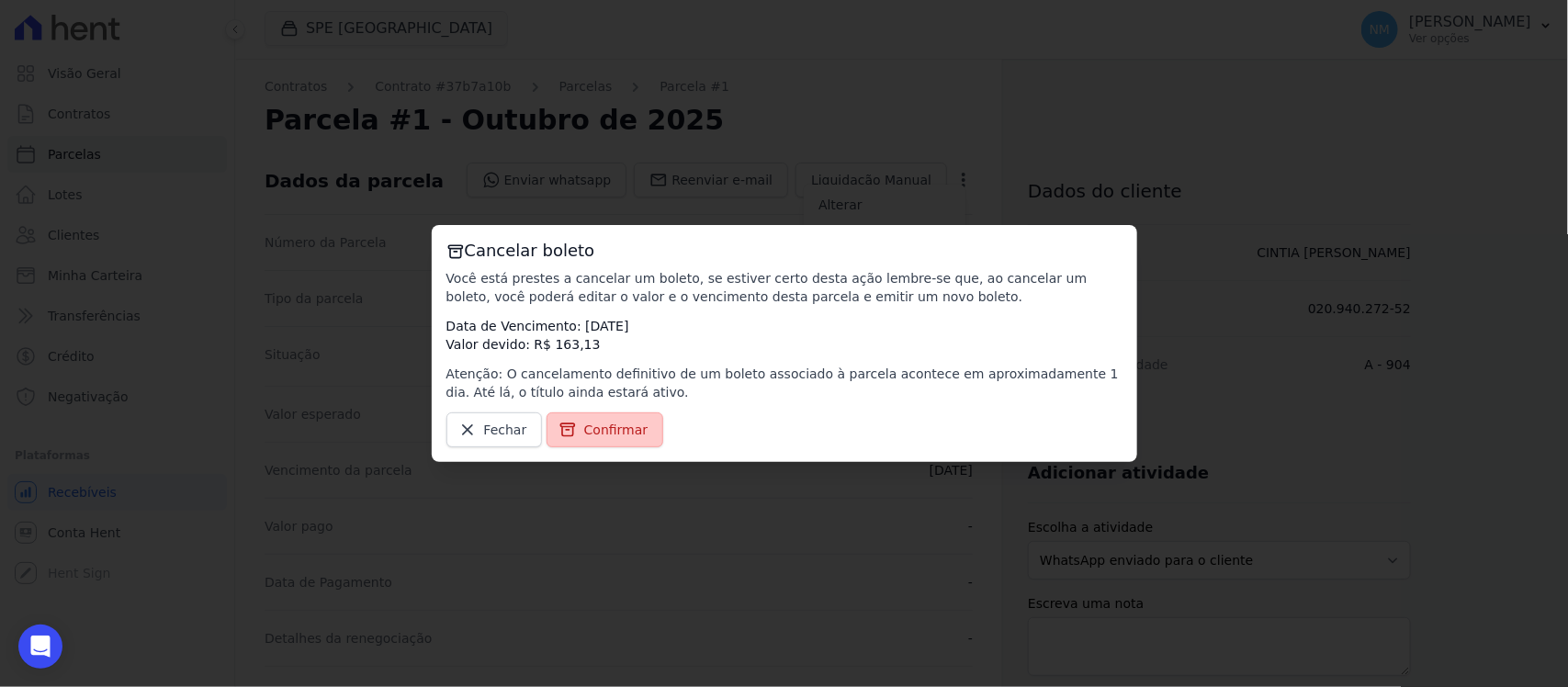
click at [641, 429] on link "Confirmar" at bounding box center [605, 430] width 118 height 35
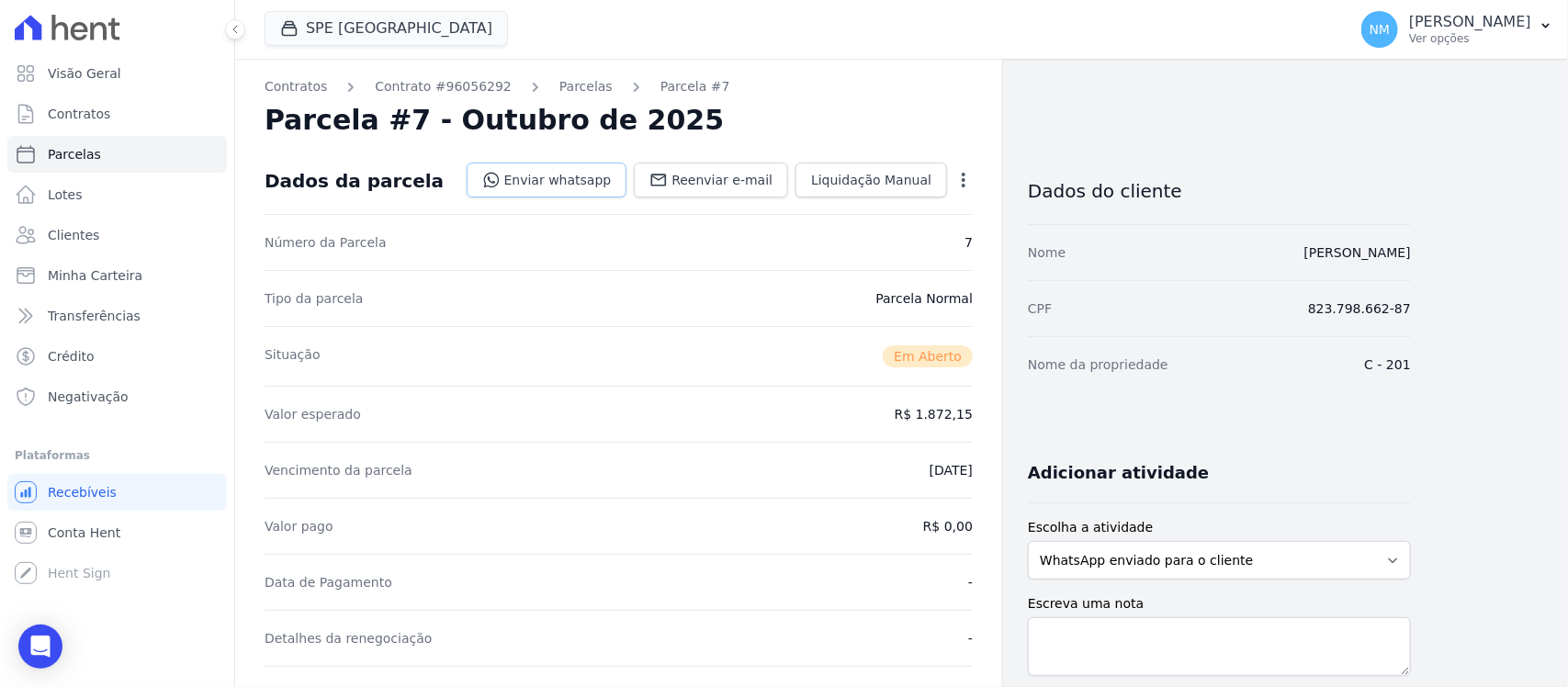
click at [561, 180] on link "Enviar whatsapp" at bounding box center [547, 181] width 161 height 35
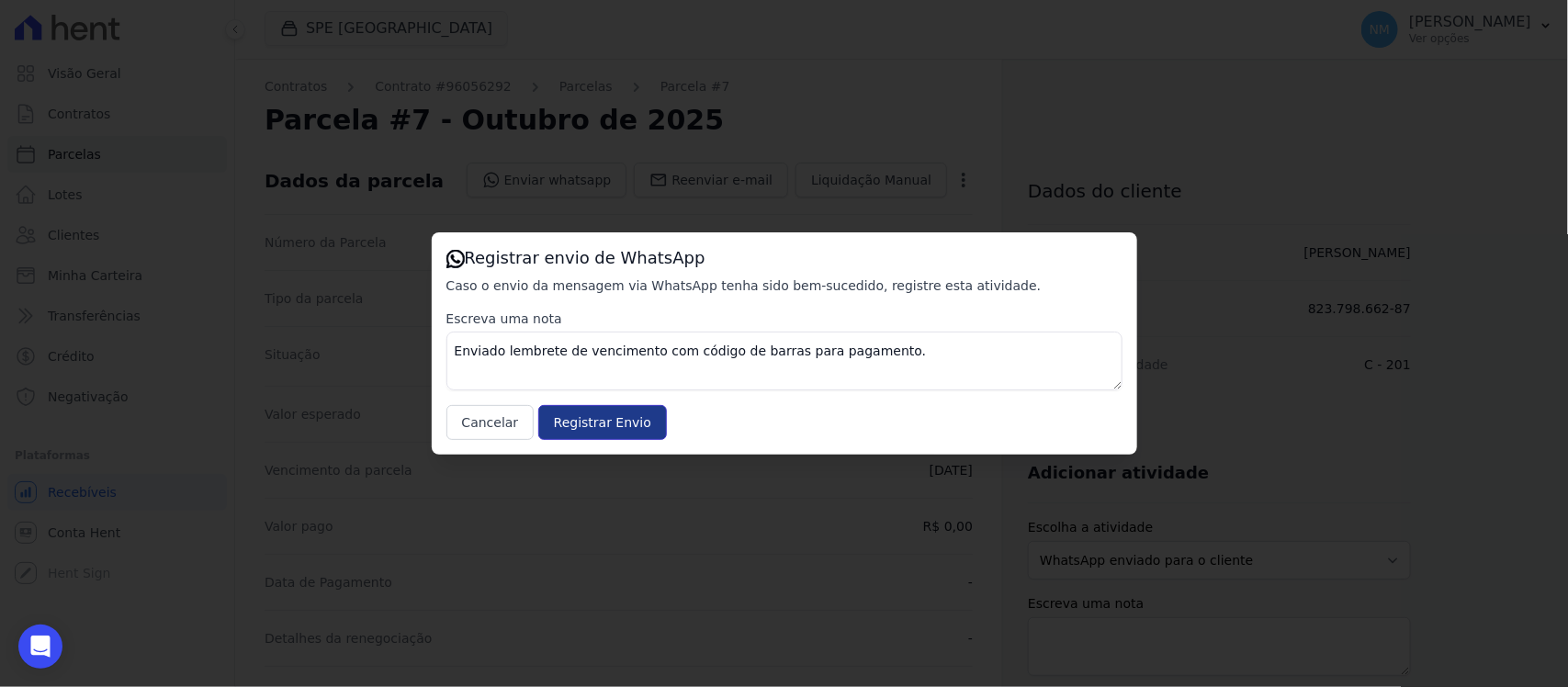
drag, startPoint x: 602, startPoint y: 414, endPoint x: 633, endPoint y: 406, distance: 32.0
click at [605, 414] on input "Registrar Envio" at bounding box center [602, 423] width 129 height 35
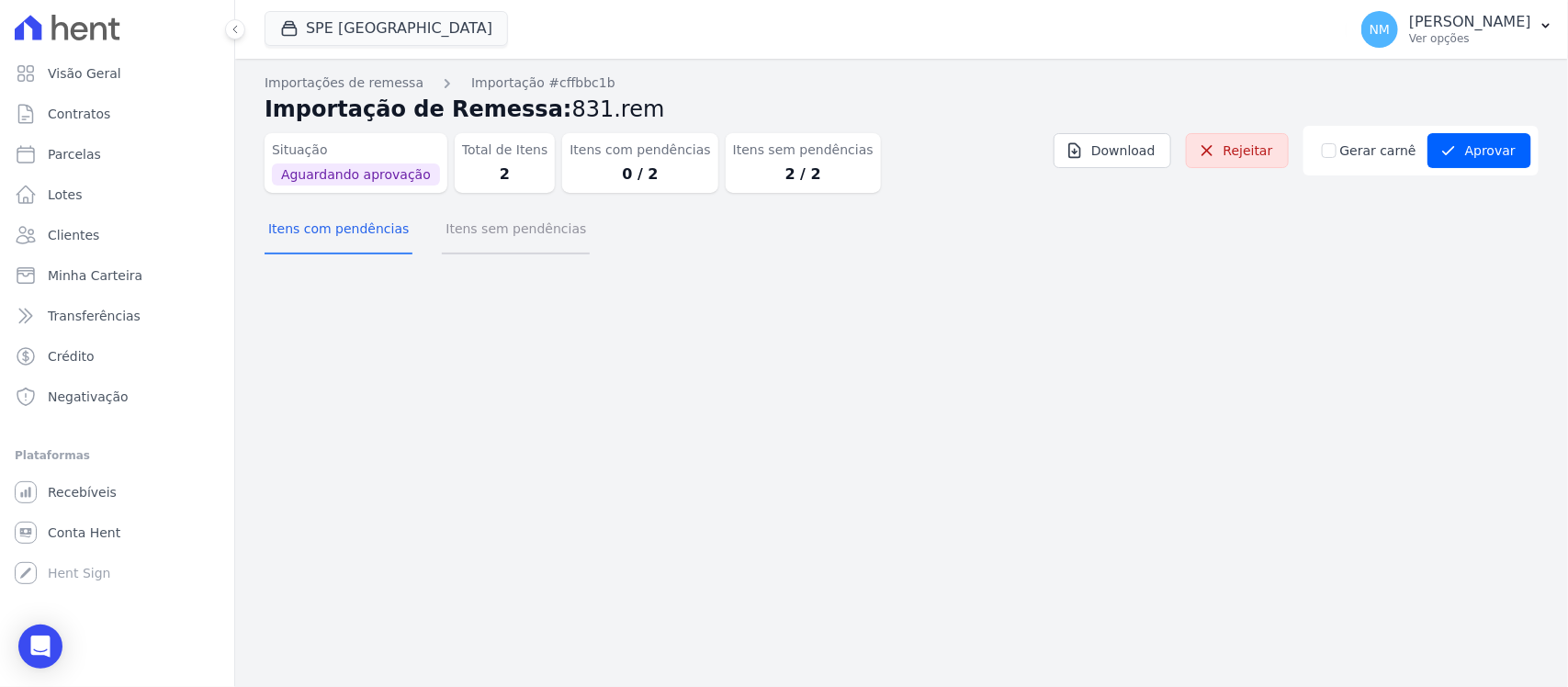
click at [552, 232] on button "Itens sem pendências" at bounding box center [516, 231] width 148 height 48
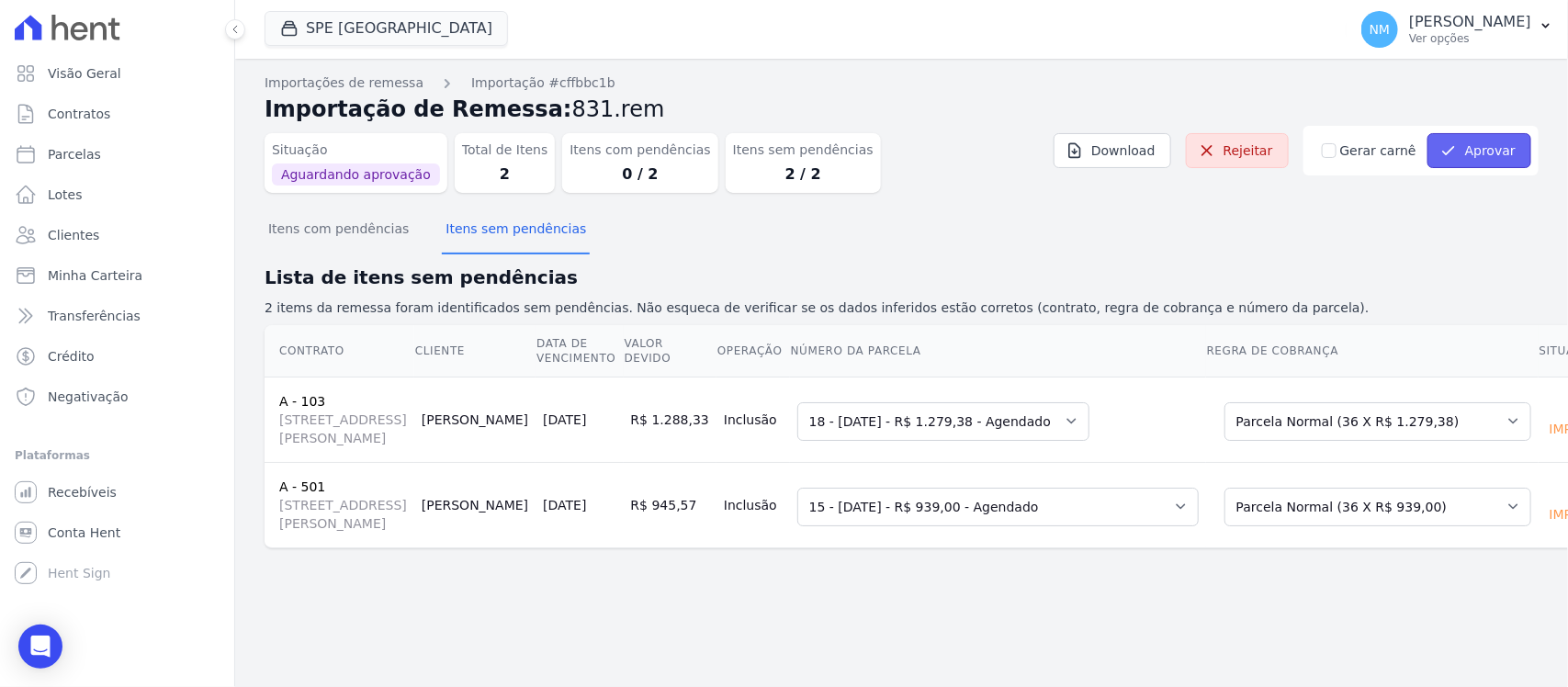
click at [1493, 149] on button "Aprovar" at bounding box center [1480, 151] width 104 height 35
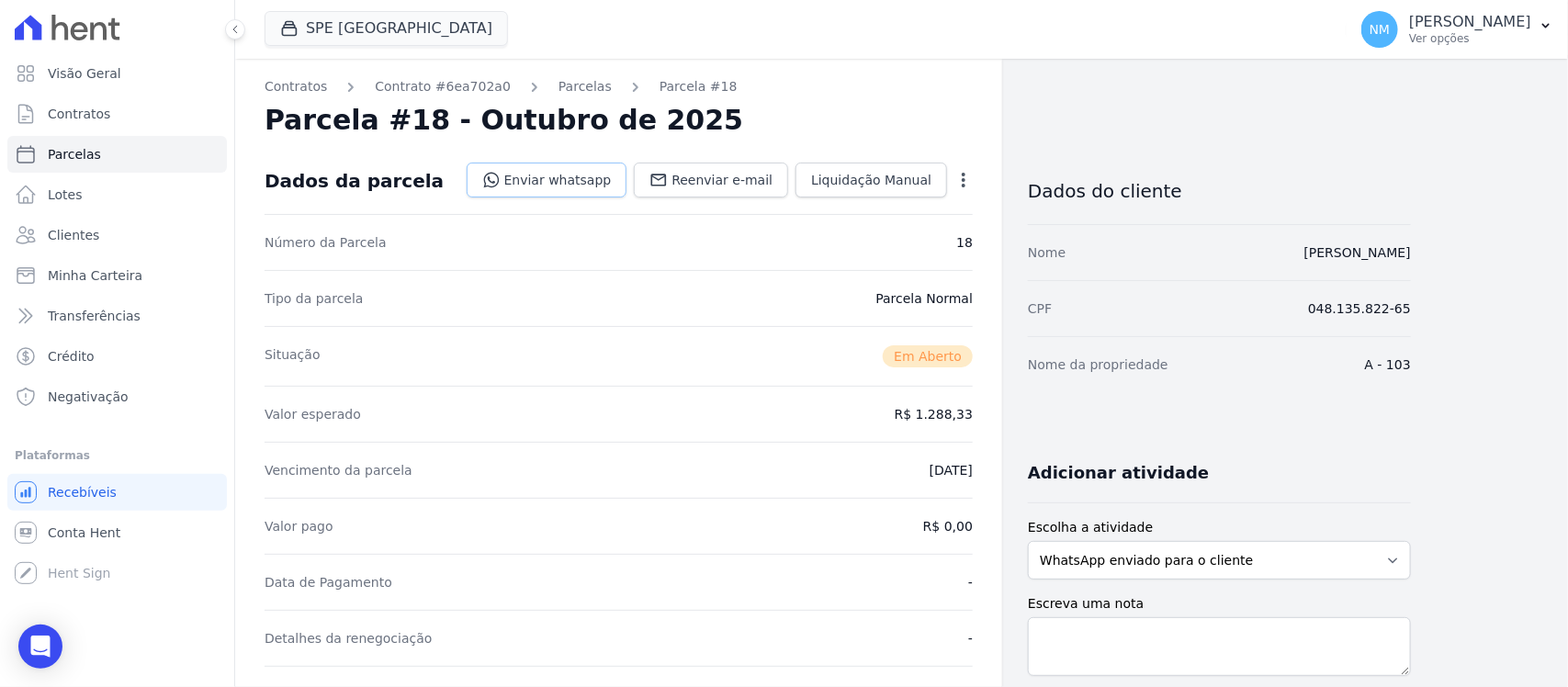
click at [557, 186] on link "Enviar whatsapp" at bounding box center [547, 181] width 161 height 35
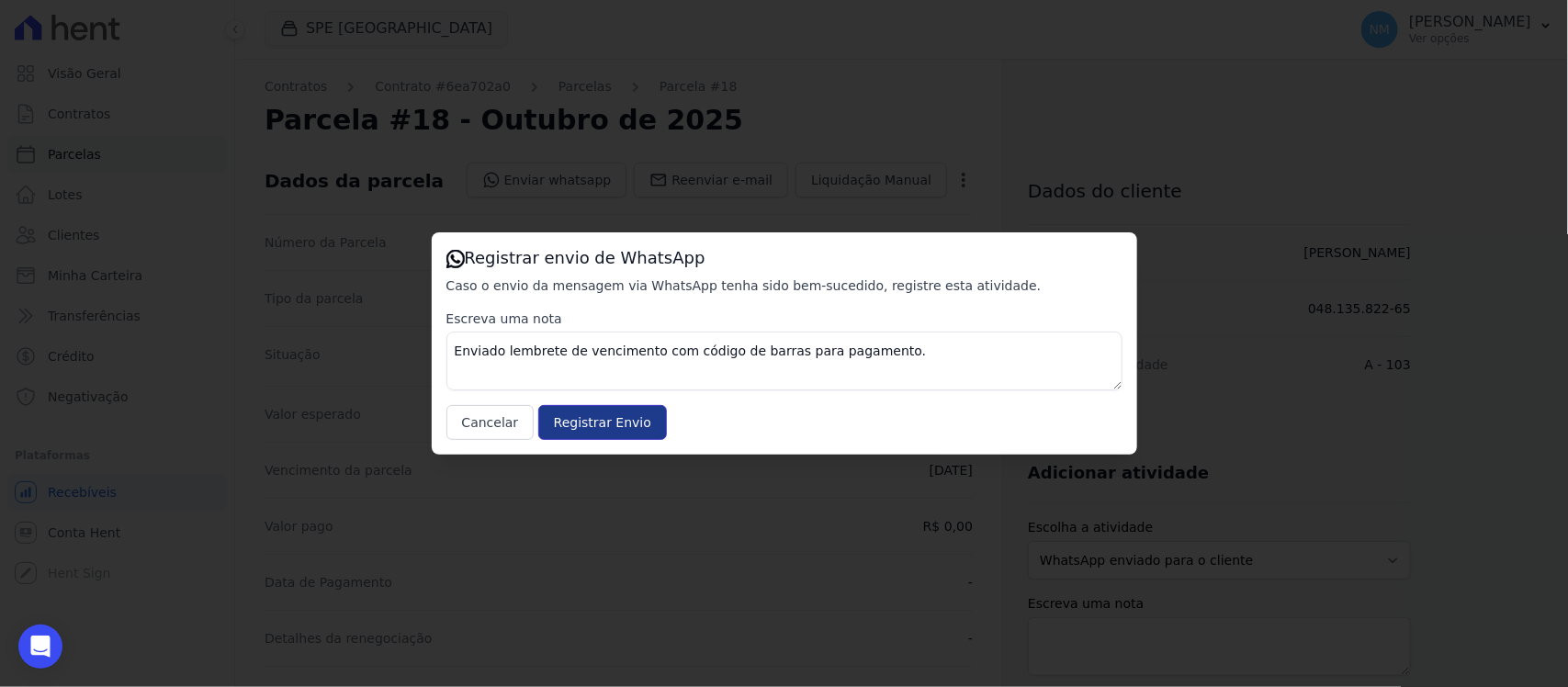
click at [613, 418] on input "Registrar Envio" at bounding box center [602, 423] width 129 height 35
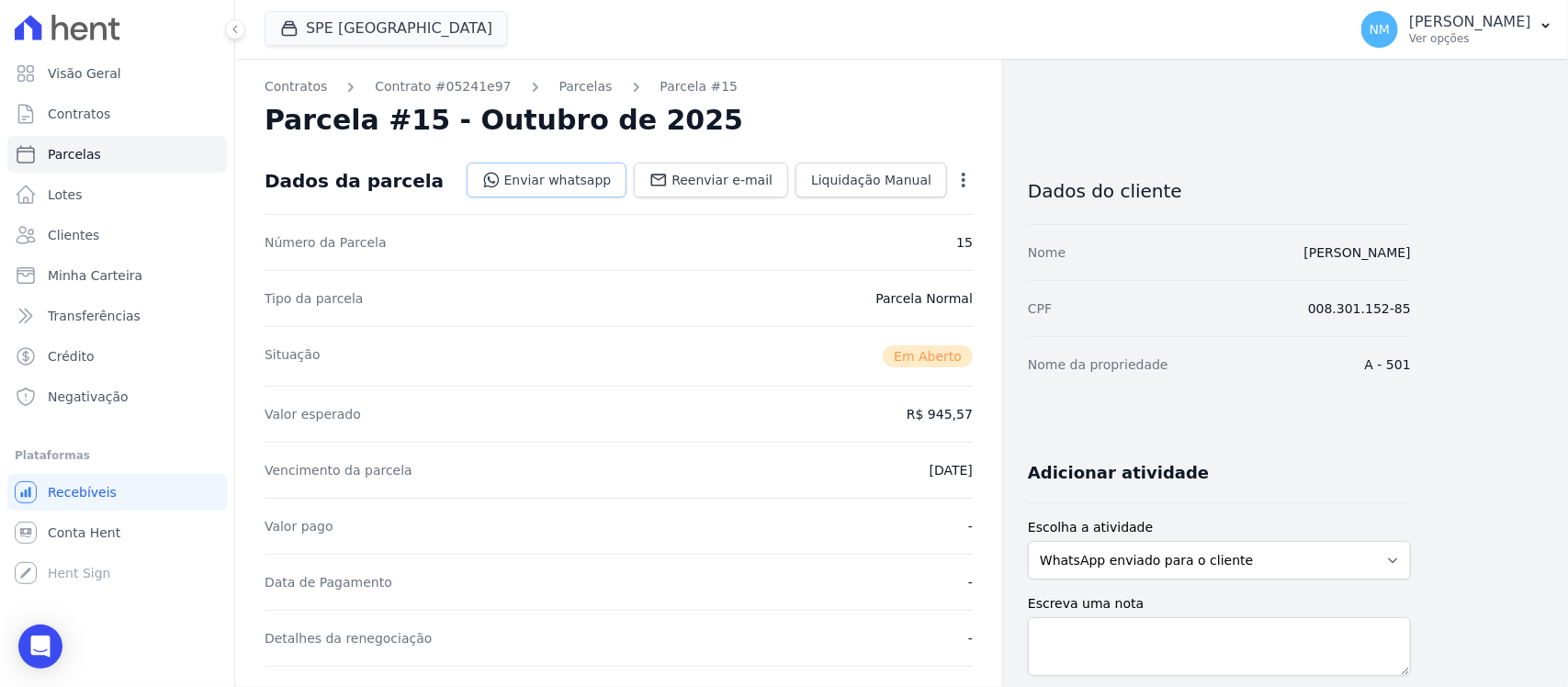
click at [563, 170] on link "Enviar whatsapp" at bounding box center [547, 181] width 161 height 35
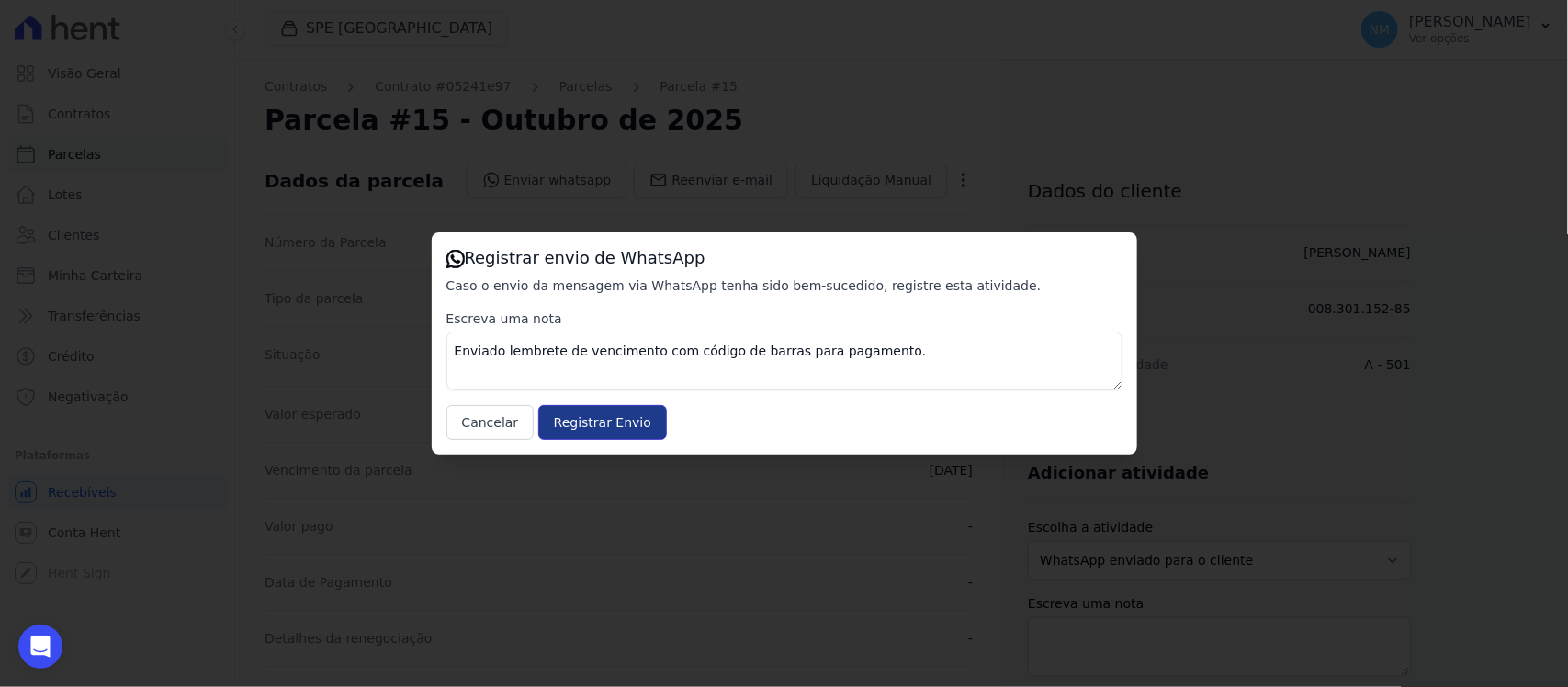
click at [634, 427] on input "Registrar Envio" at bounding box center [602, 423] width 129 height 35
